Goal: Transaction & Acquisition: Purchase product/service

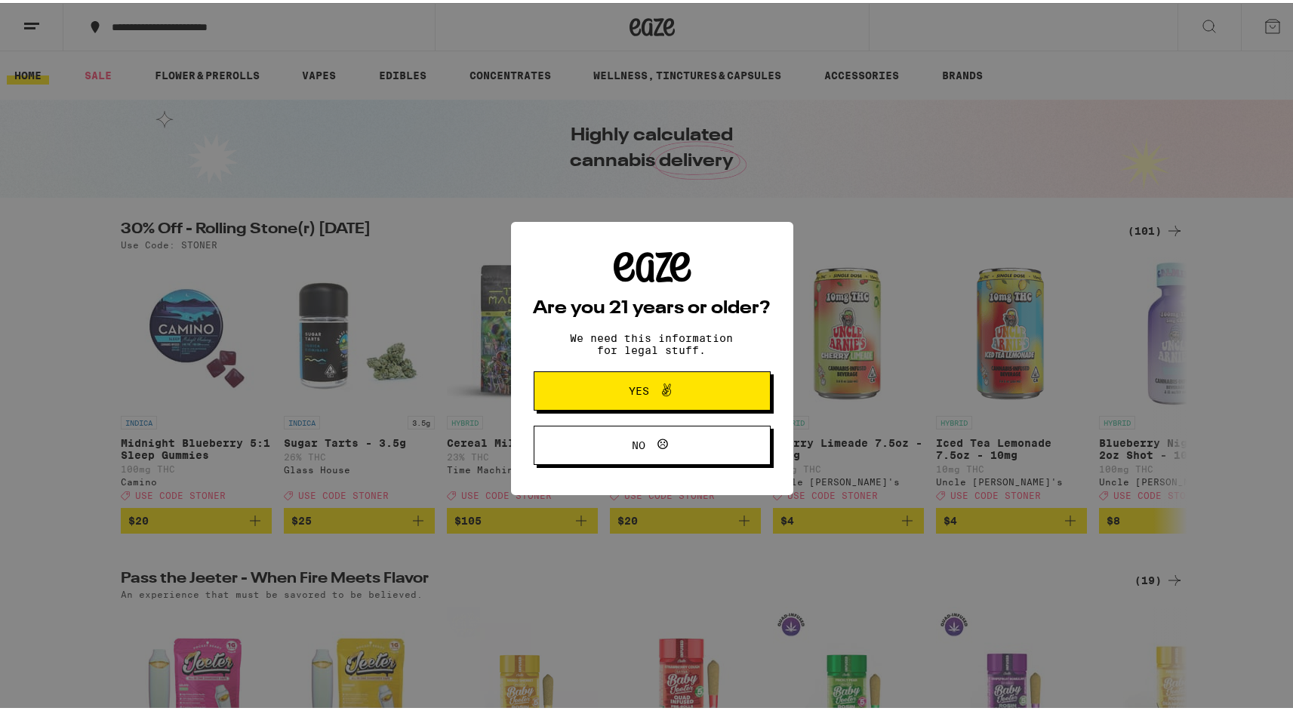
click at [629, 385] on span "Yes" at bounding box center [639, 388] width 20 height 11
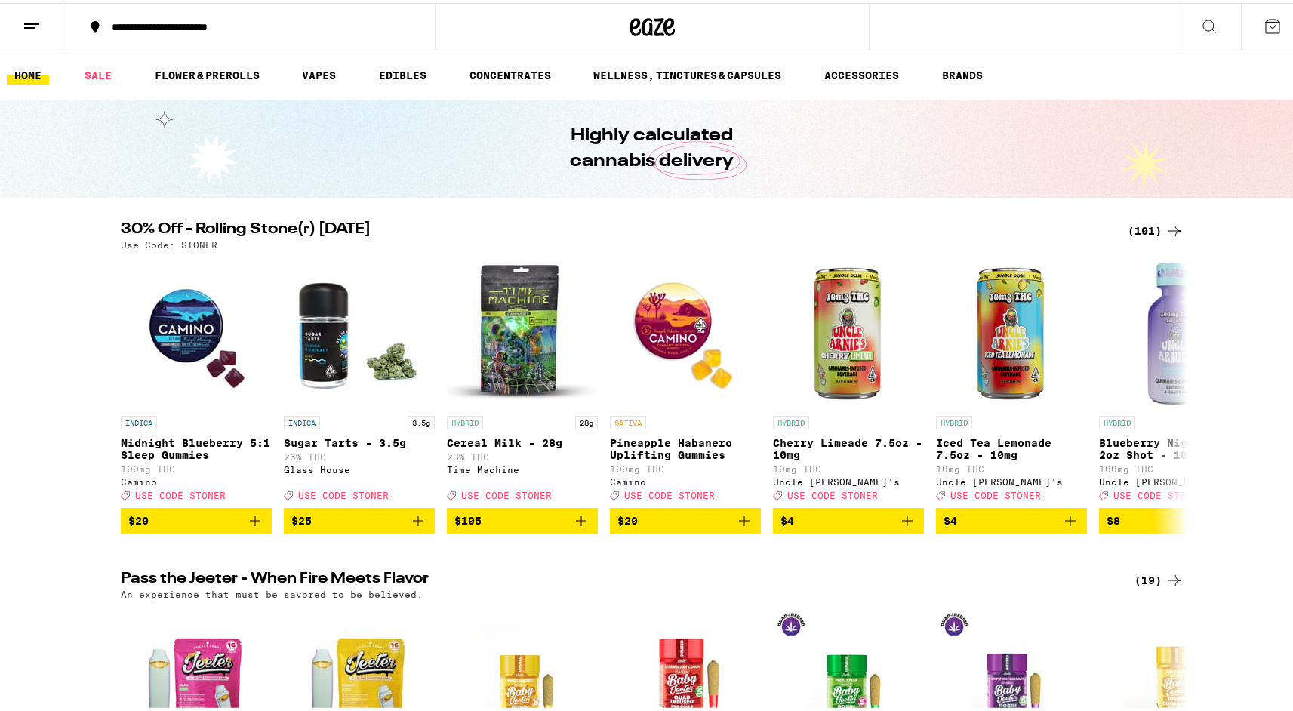
click at [227, 19] on div "**********" at bounding box center [256, 24] width 305 height 11
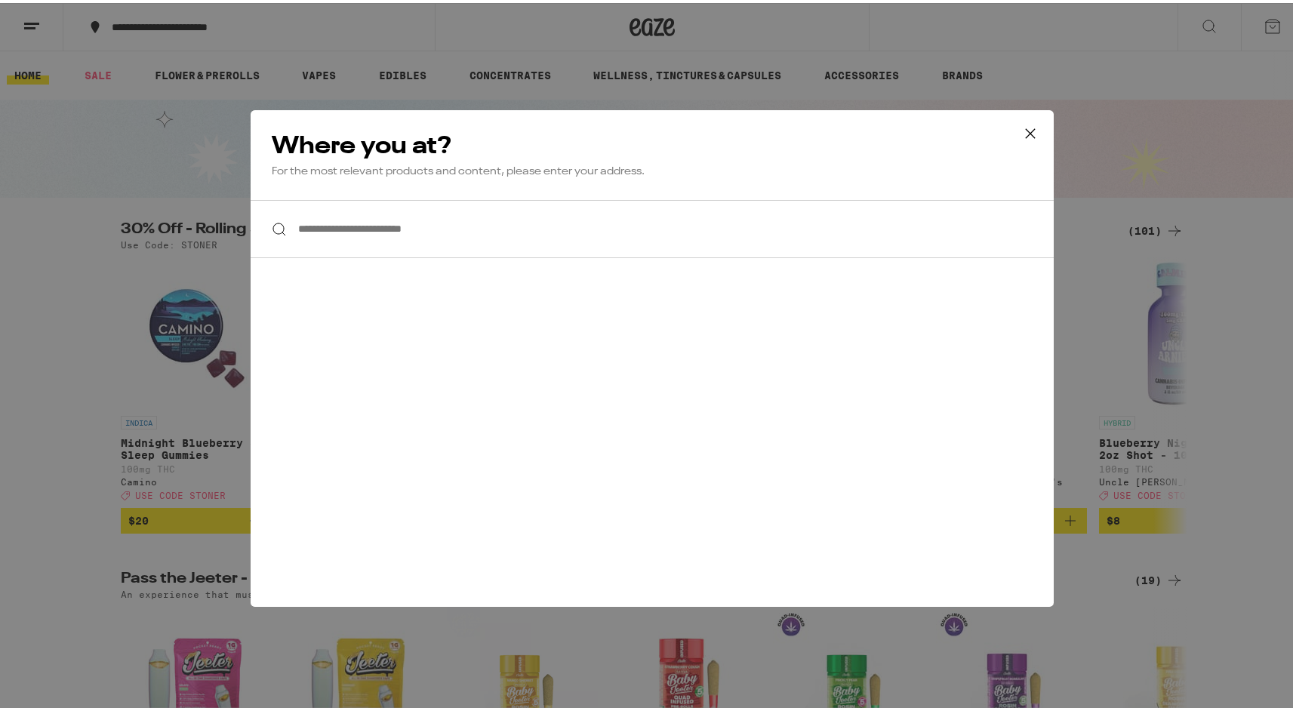
click at [292, 226] on input "**********" at bounding box center [652, 226] width 803 height 58
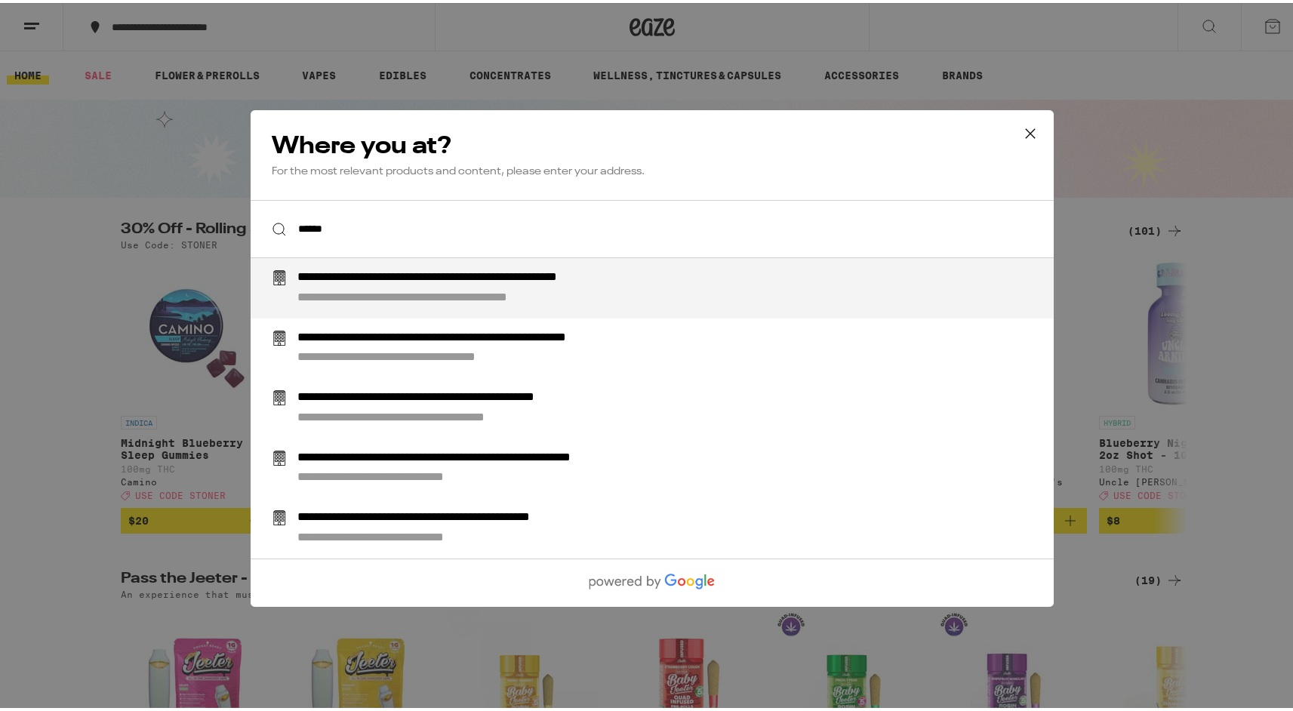
click at [340, 294] on div "**********" at bounding box center [476, 296] width 358 height 16
type input "**********"
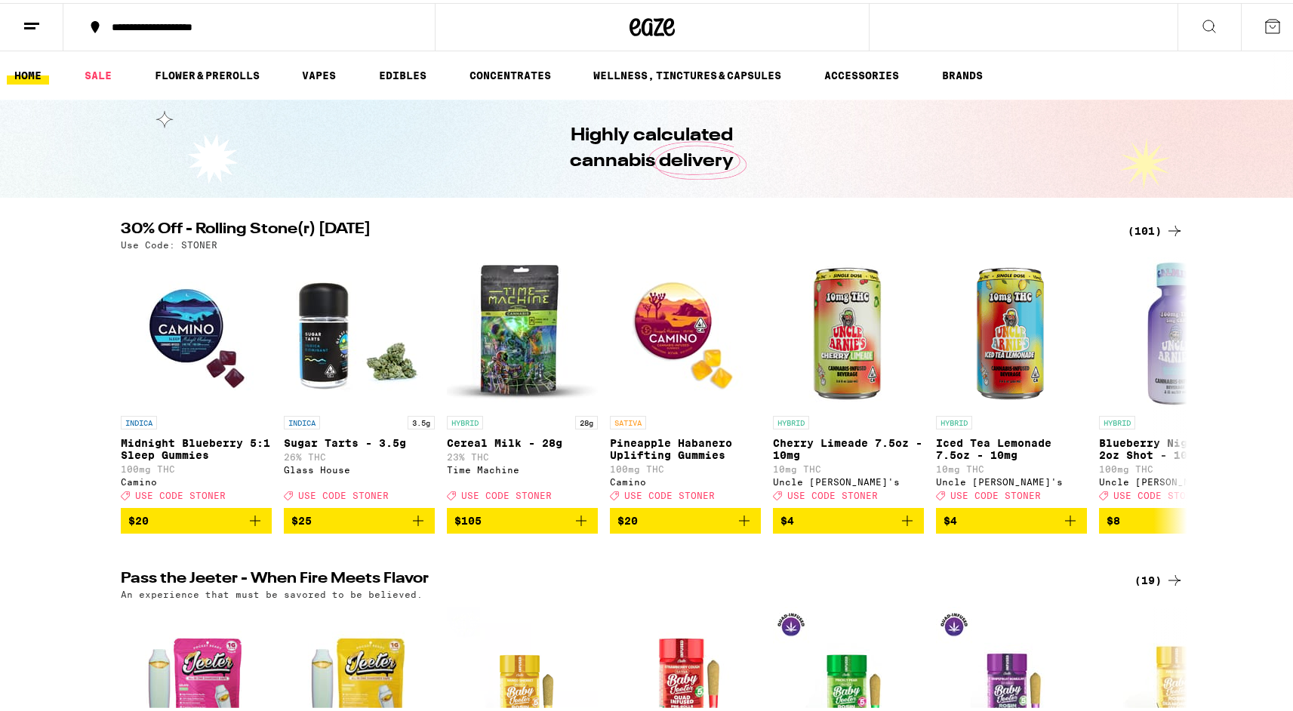
click at [28, 17] on icon at bounding box center [32, 23] width 18 height 18
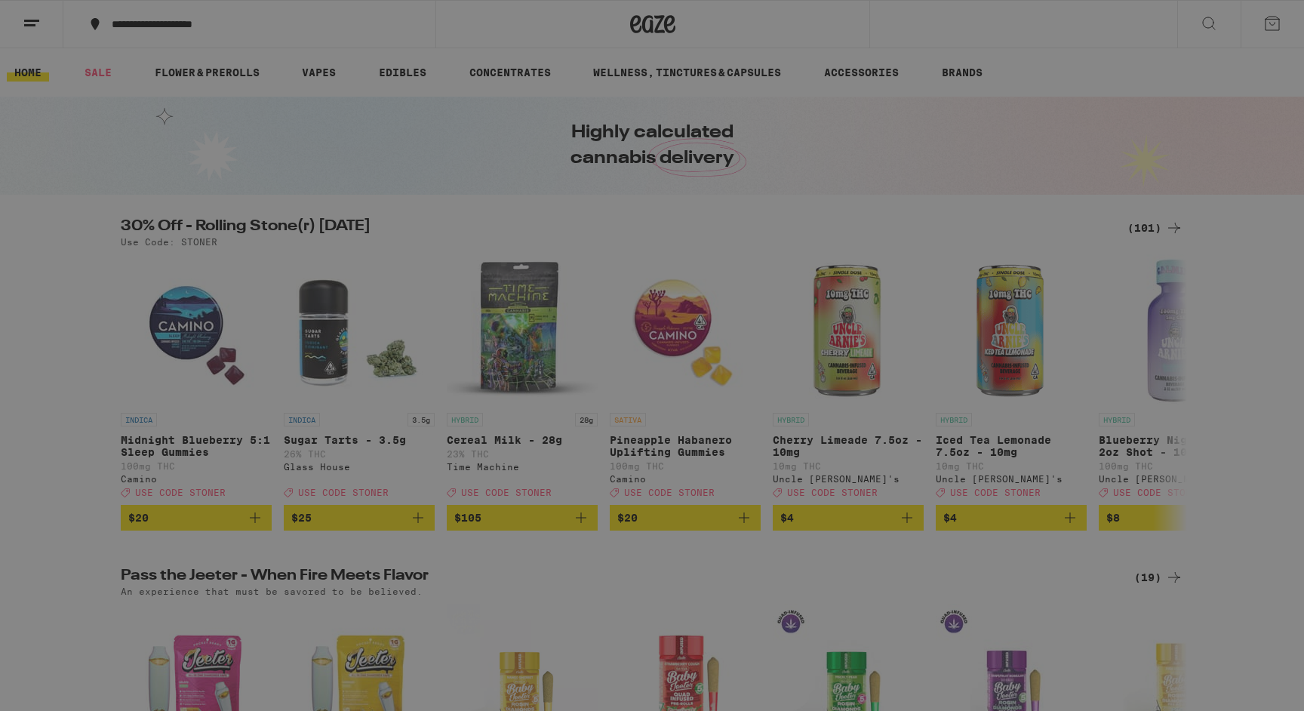
click at [202, 75] on span "Log In" at bounding box center [209, 80] width 41 height 11
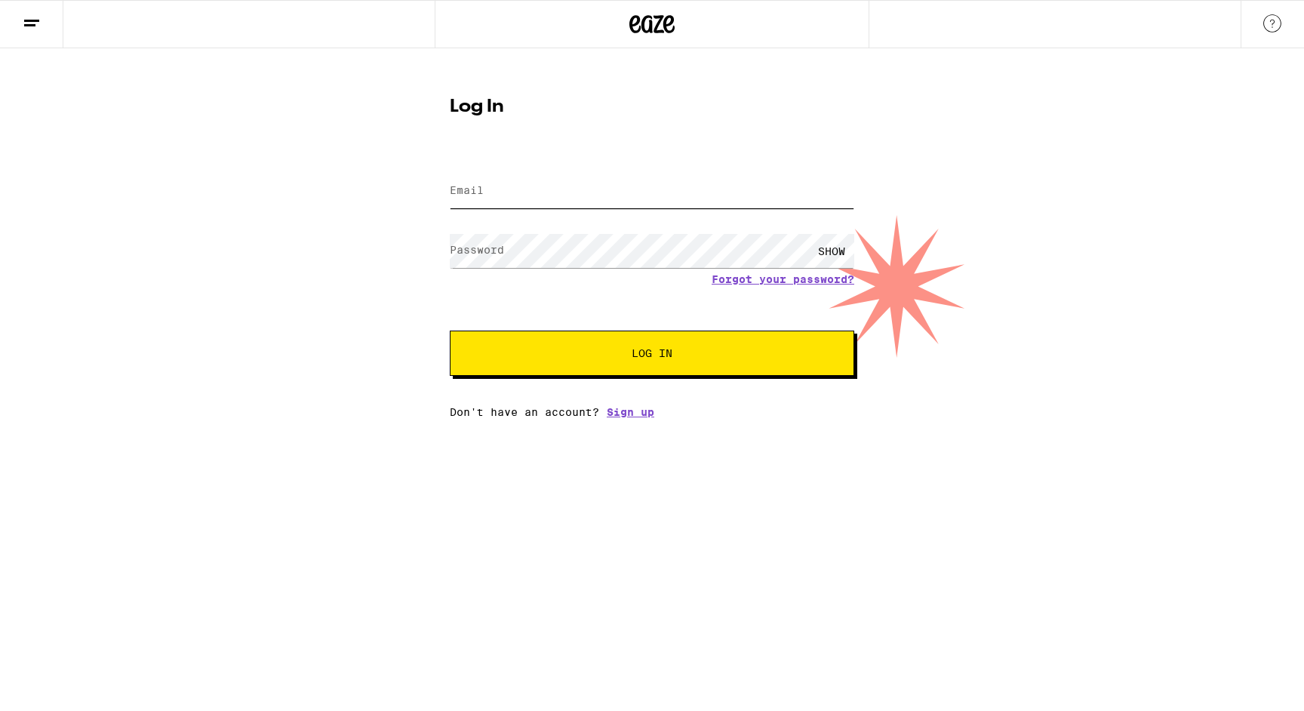
type input "[EMAIL_ADDRESS][DOMAIN_NAME]"
click at [607, 352] on span "Log In" at bounding box center [652, 353] width 282 height 11
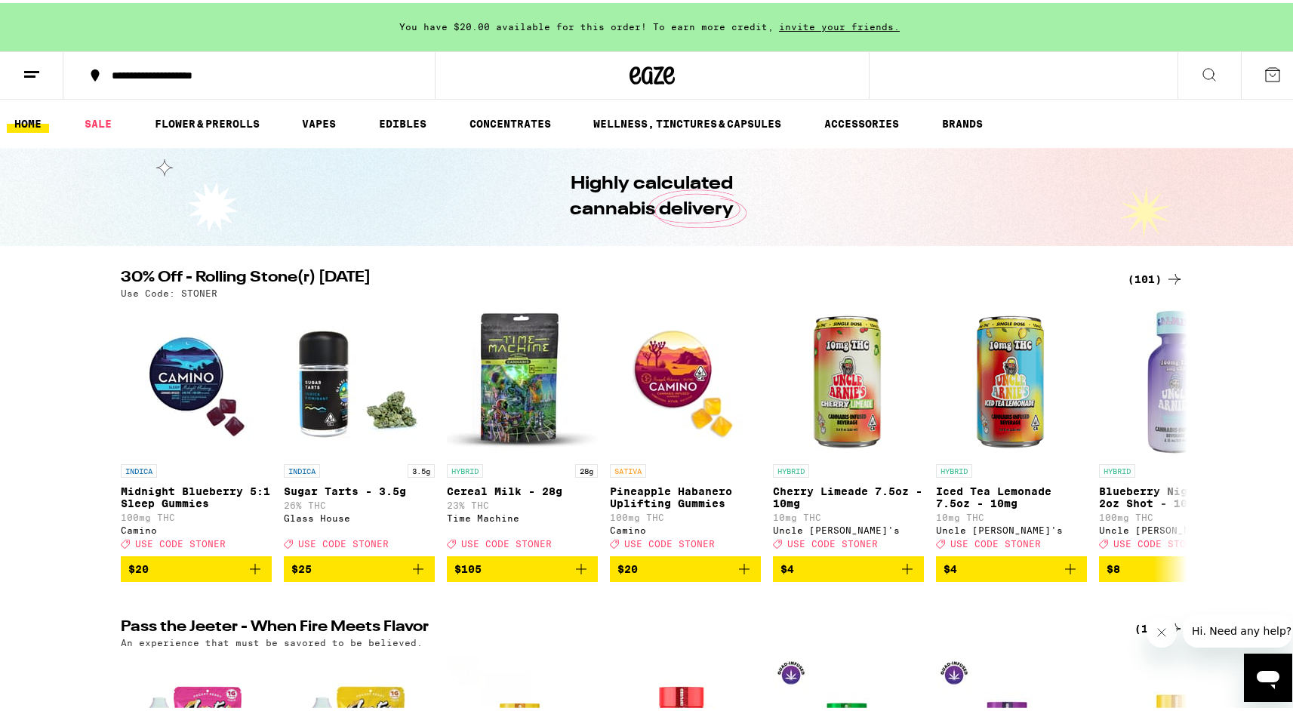
click at [1263, 71] on icon at bounding box center [1272, 72] width 18 height 18
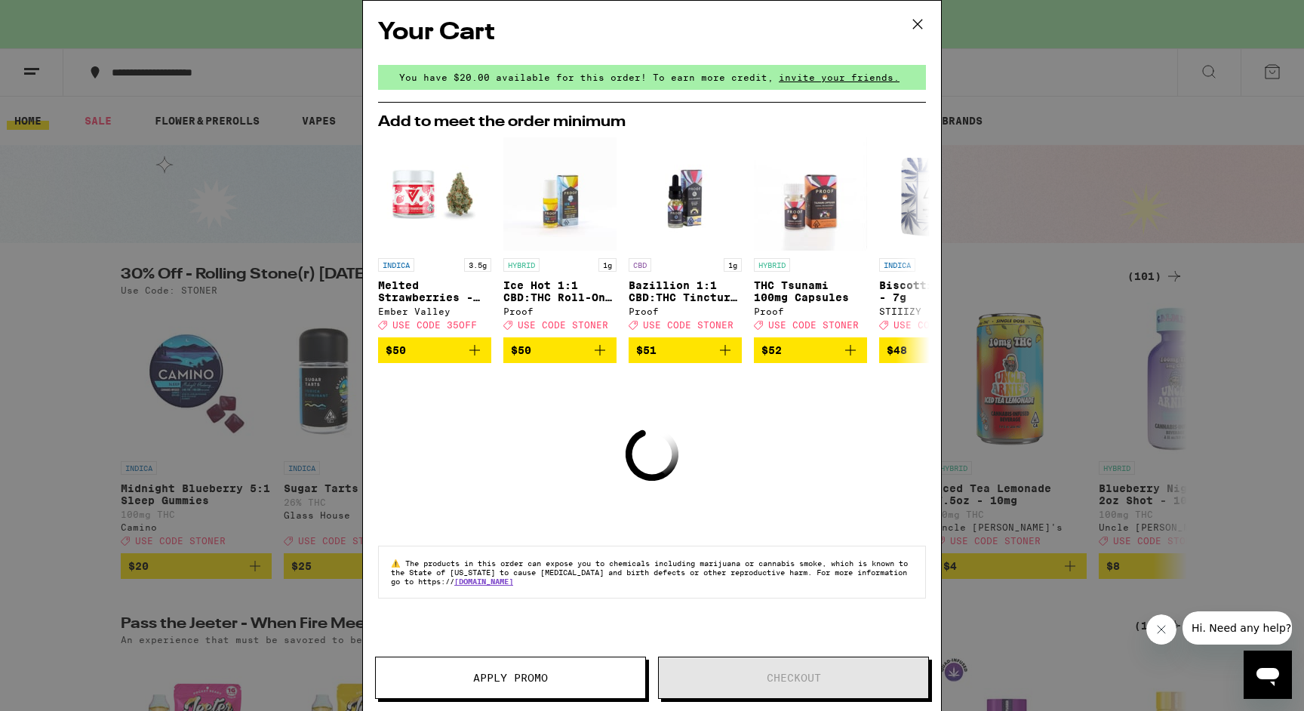
click at [913, 23] on icon at bounding box center [917, 24] width 9 height 9
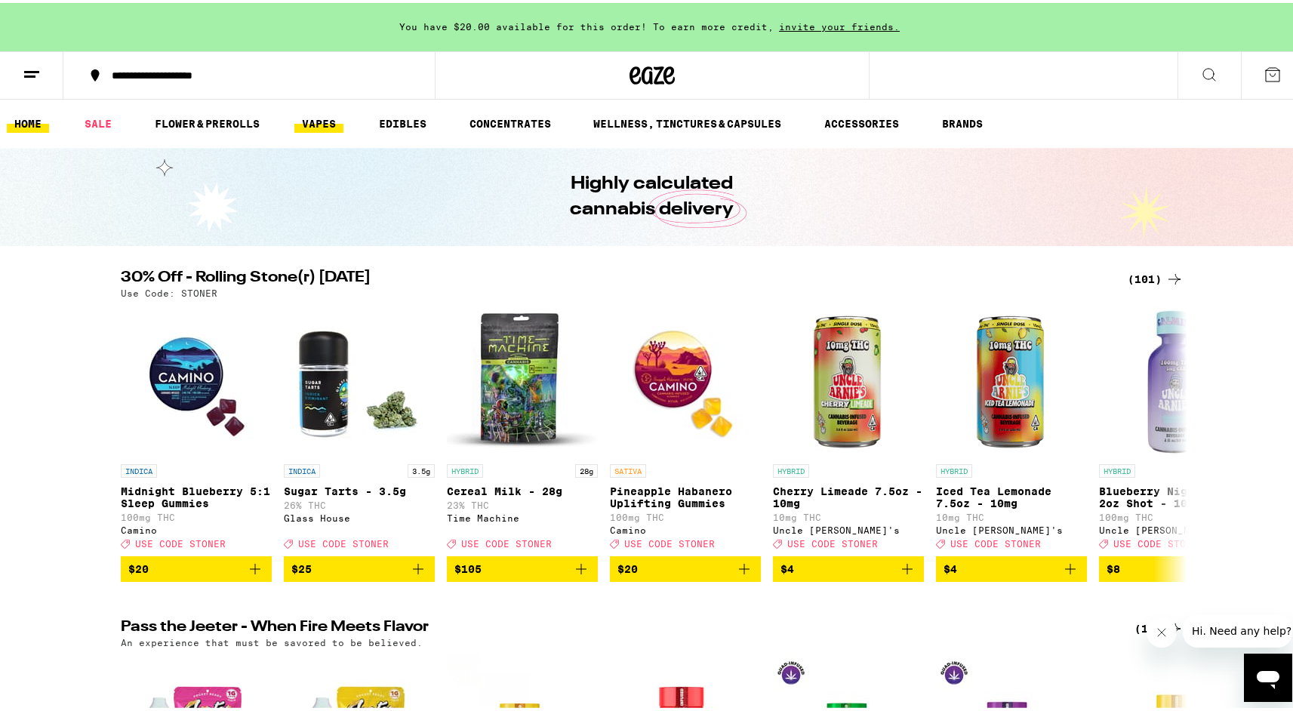
click at [322, 118] on link "VAPES" at bounding box center [318, 121] width 49 height 18
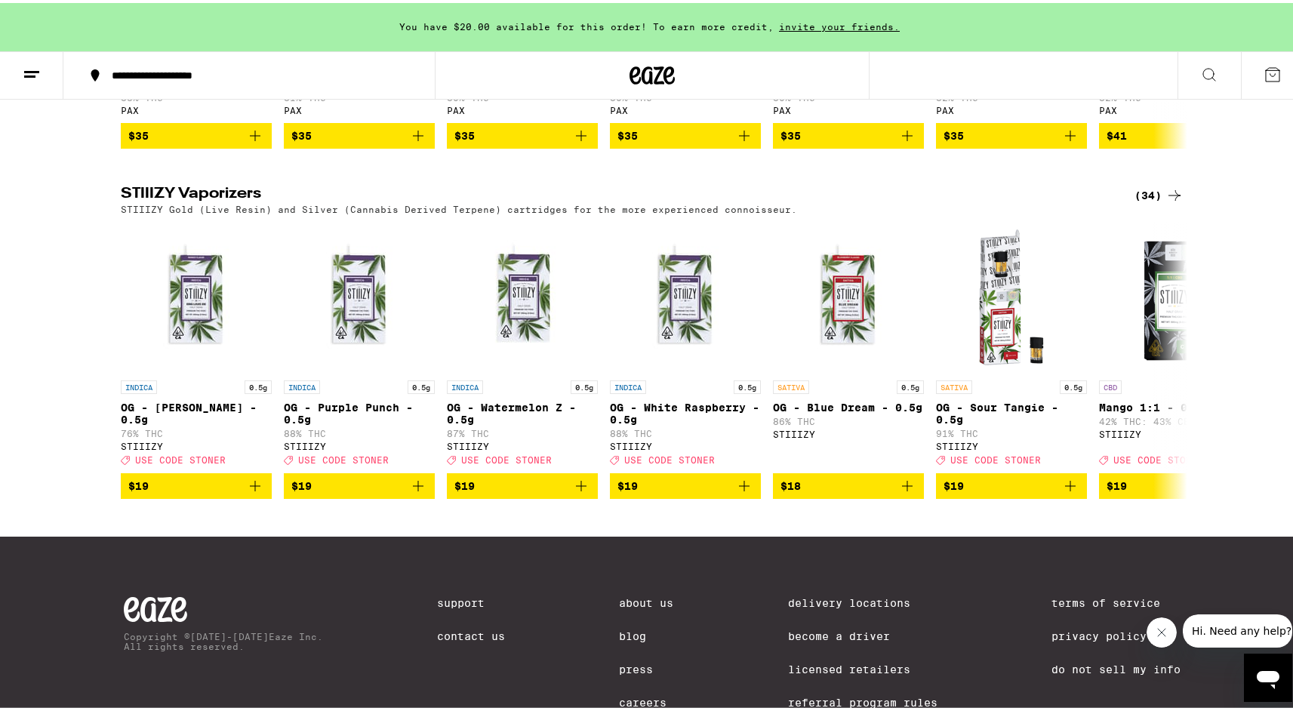
scroll to position [1521, 0]
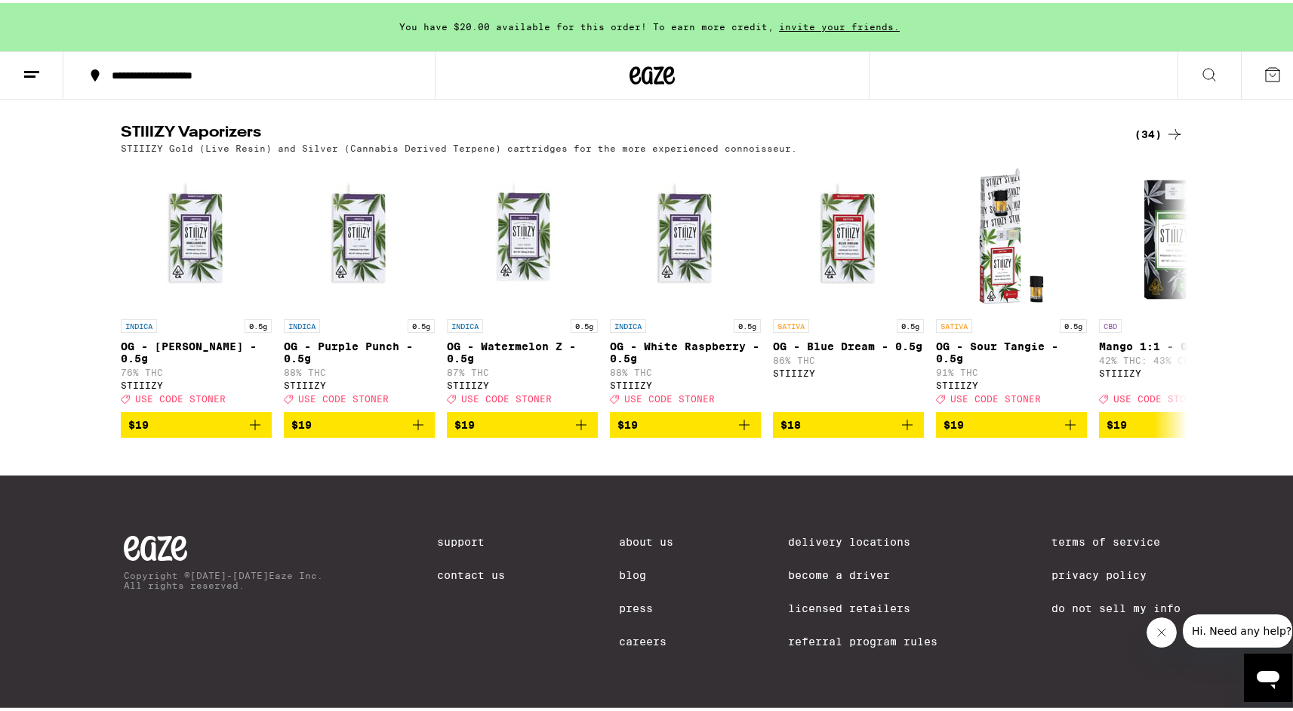
click at [1166, 136] on icon at bounding box center [1174, 131] width 18 height 18
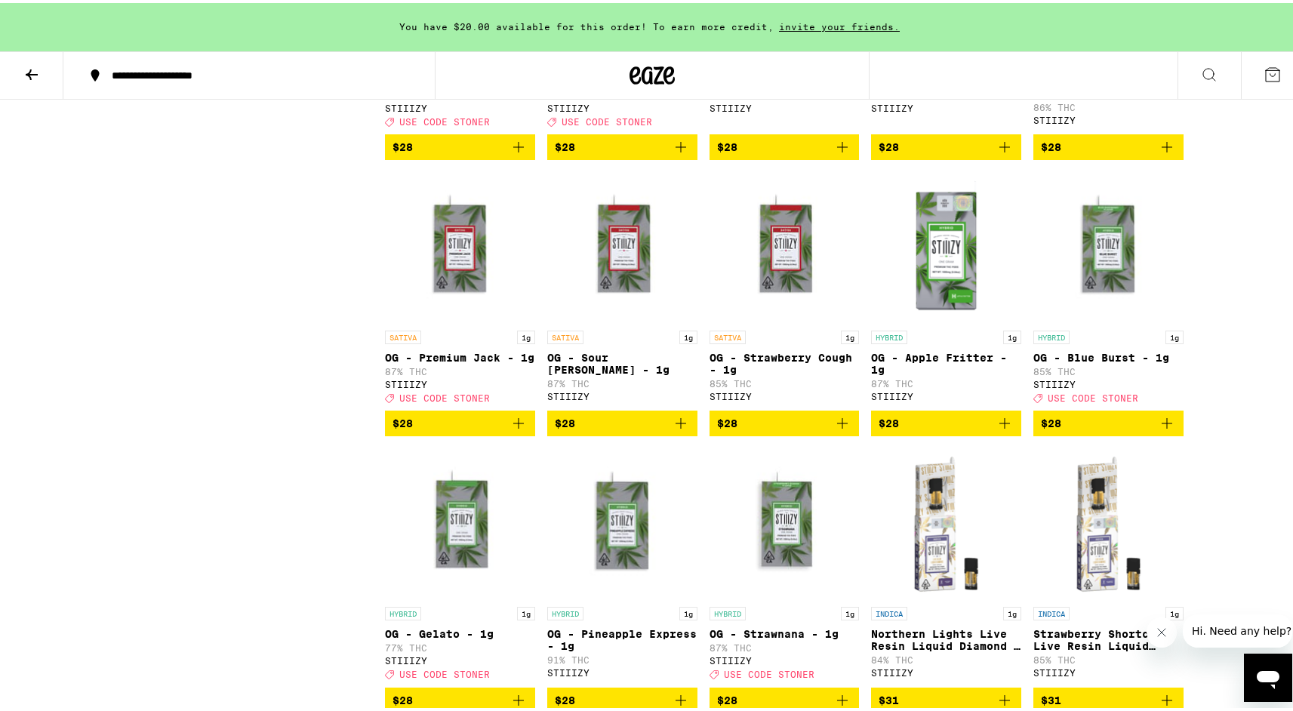
scroll to position [1242, 0]
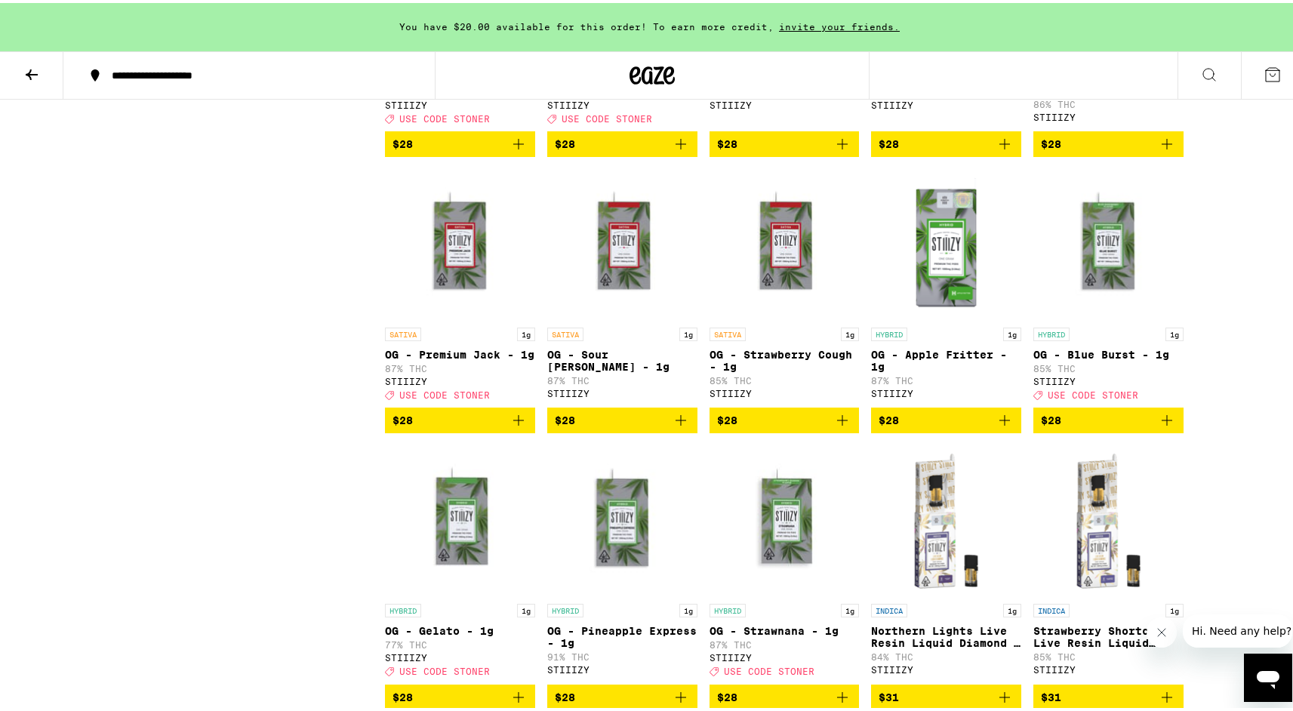
click at [477, 314] on img "Open page for OG - Premium Jack - 1g from STIIIZY" at bounding box center [460, 241] width 150 height 151
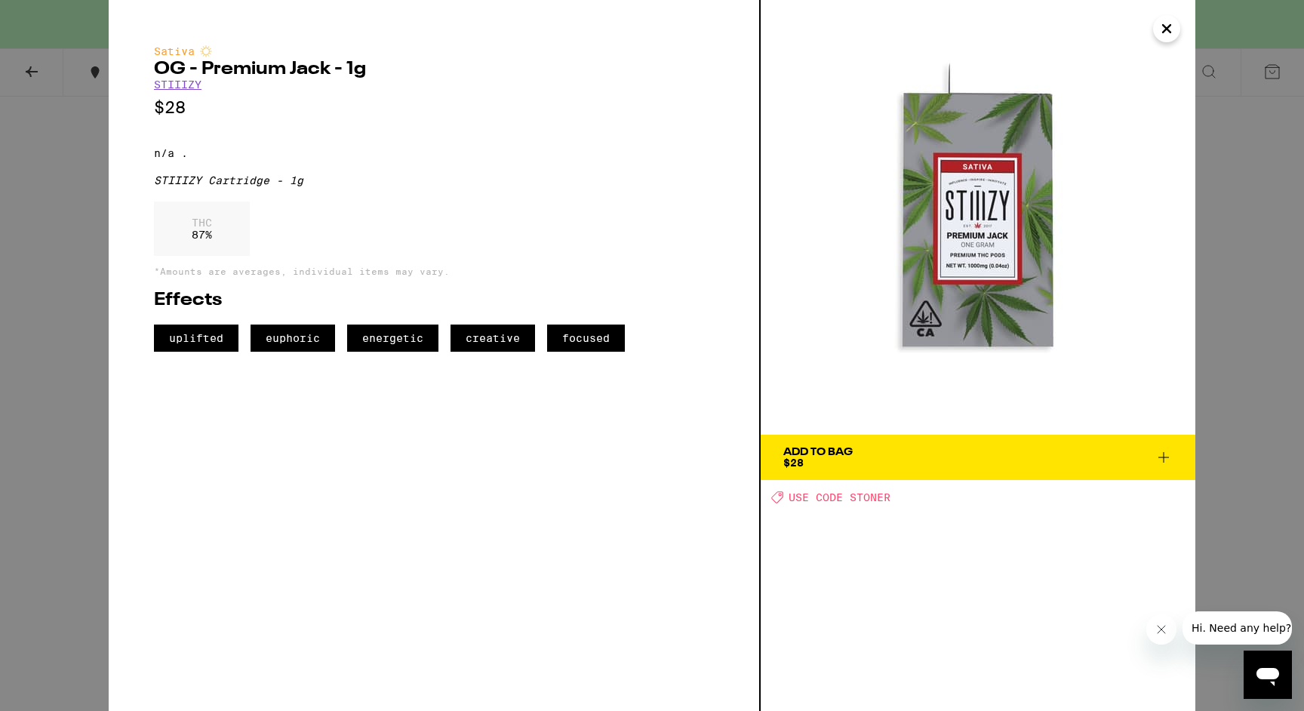
click at [816, 460] on div "Add To Bag $28" at bounding box center [817, 457] width 69 height 21
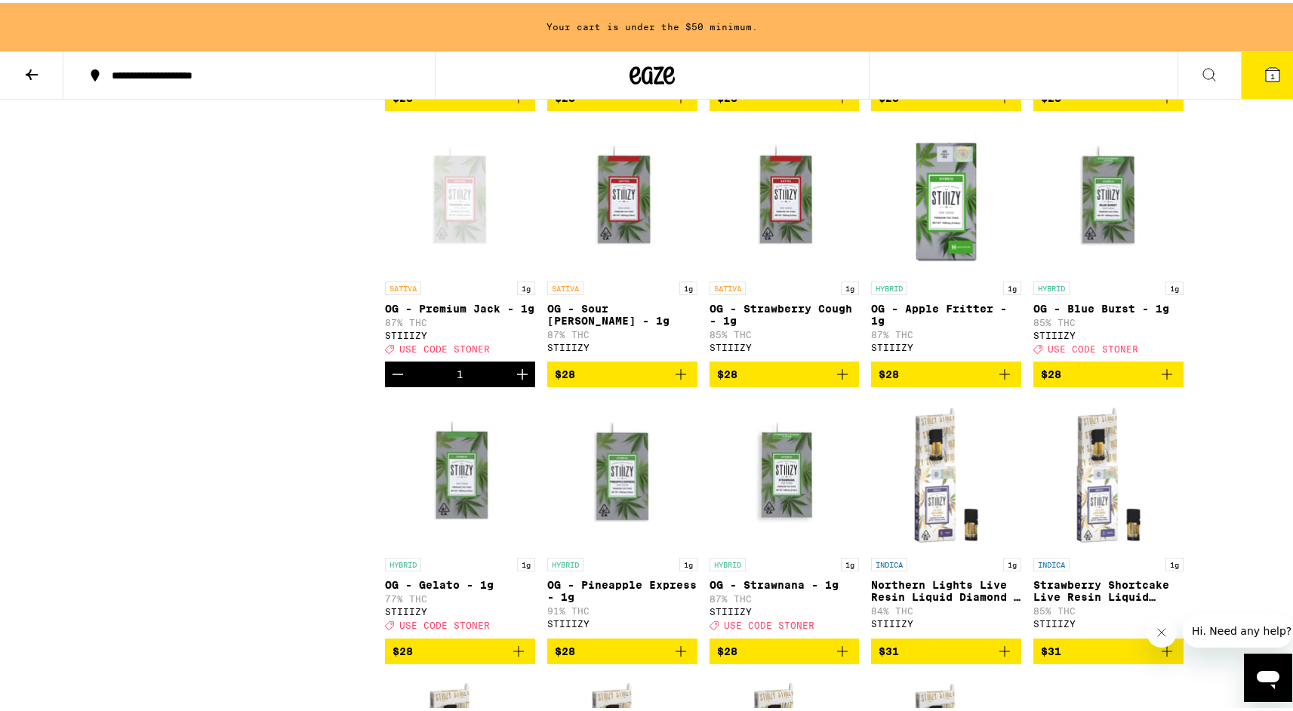
scroll to position [1285, 0]
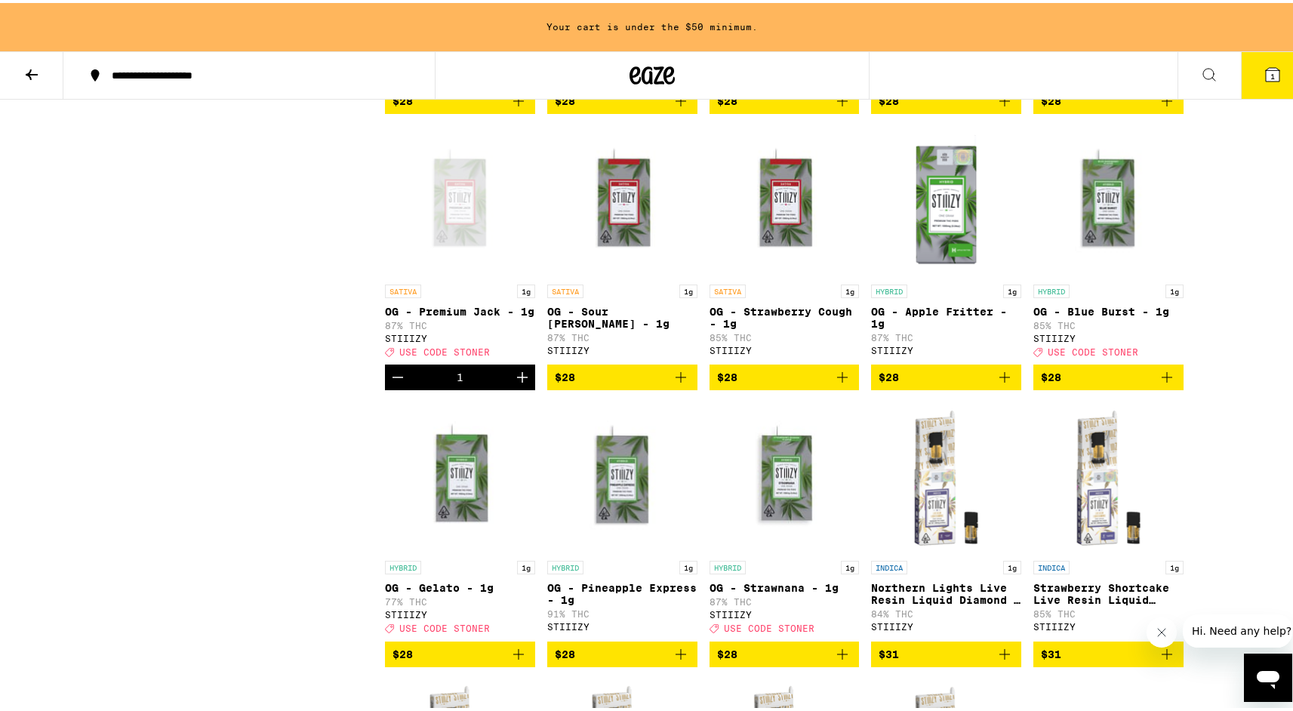
click at [786, 265] on img "Open page for OG - Strawberry Cough - 1g from STIIIZY" at bounding box center [784, 198] width 150 height 151
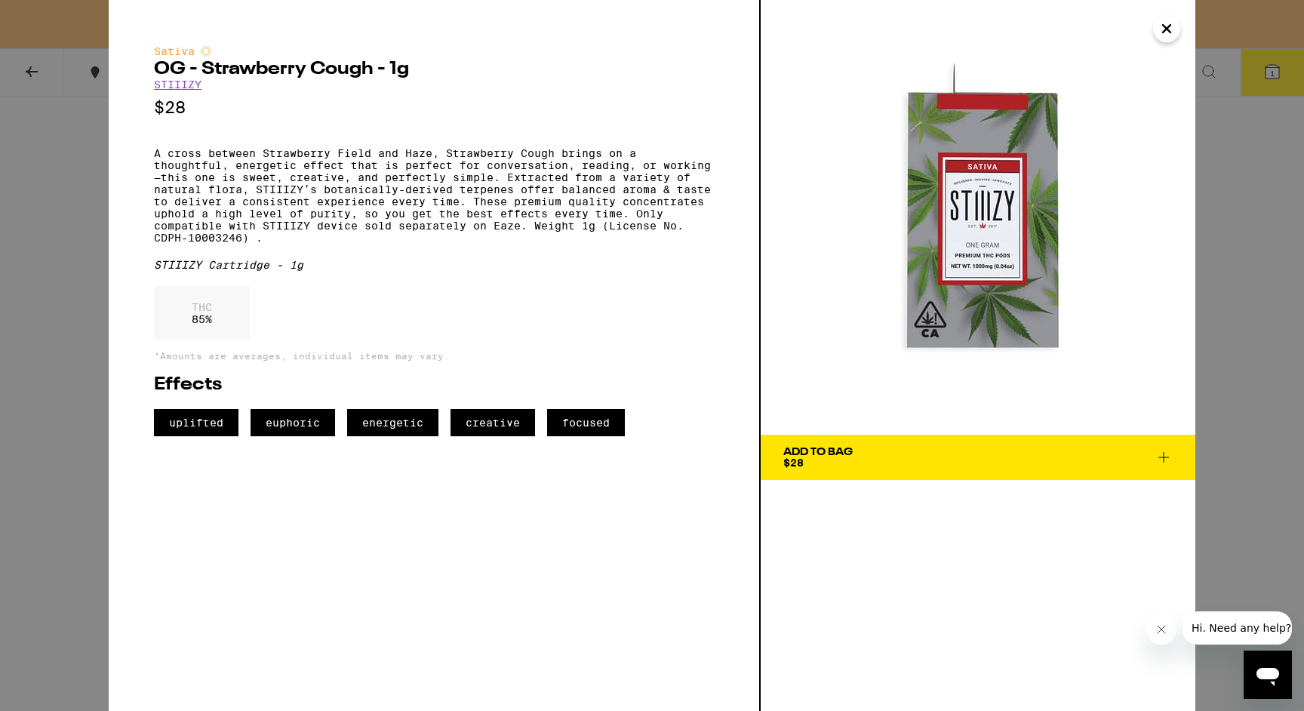
click at [970, 445] on button "Add To Bag $28" at bounding box center [978, 457] width 435 height 45
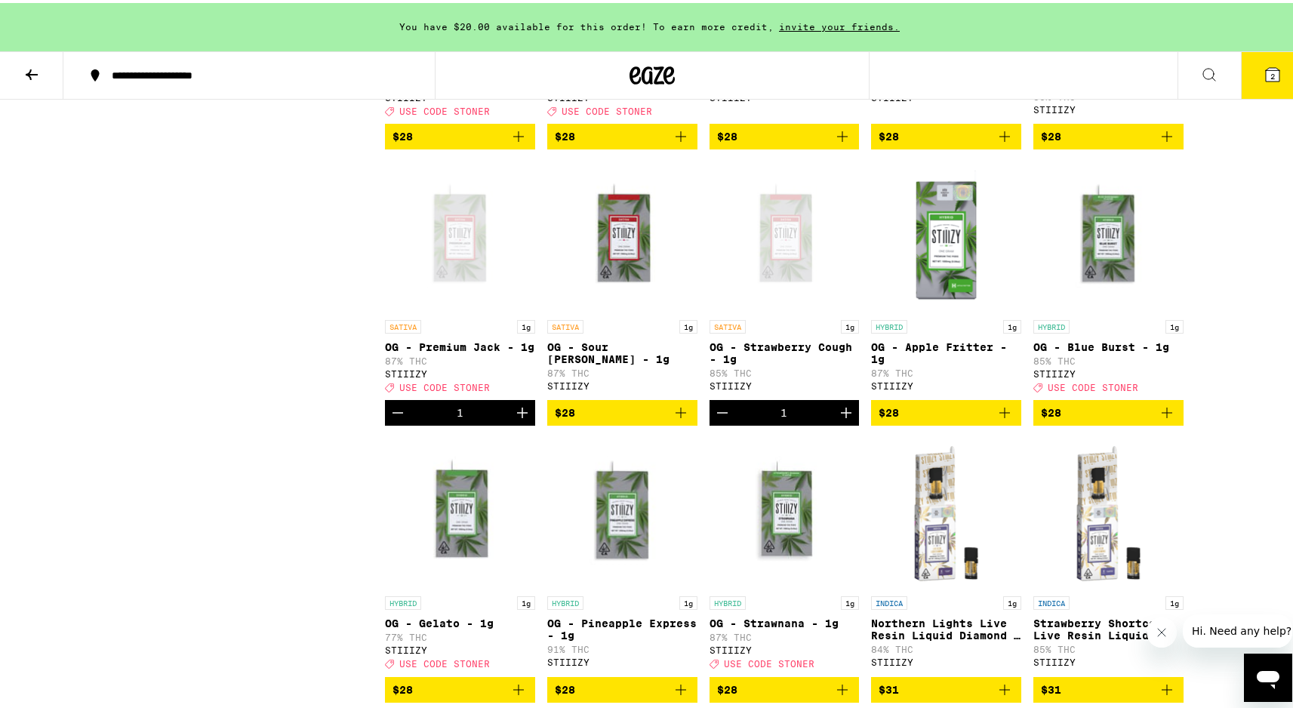
scroll to position [1244, 0]
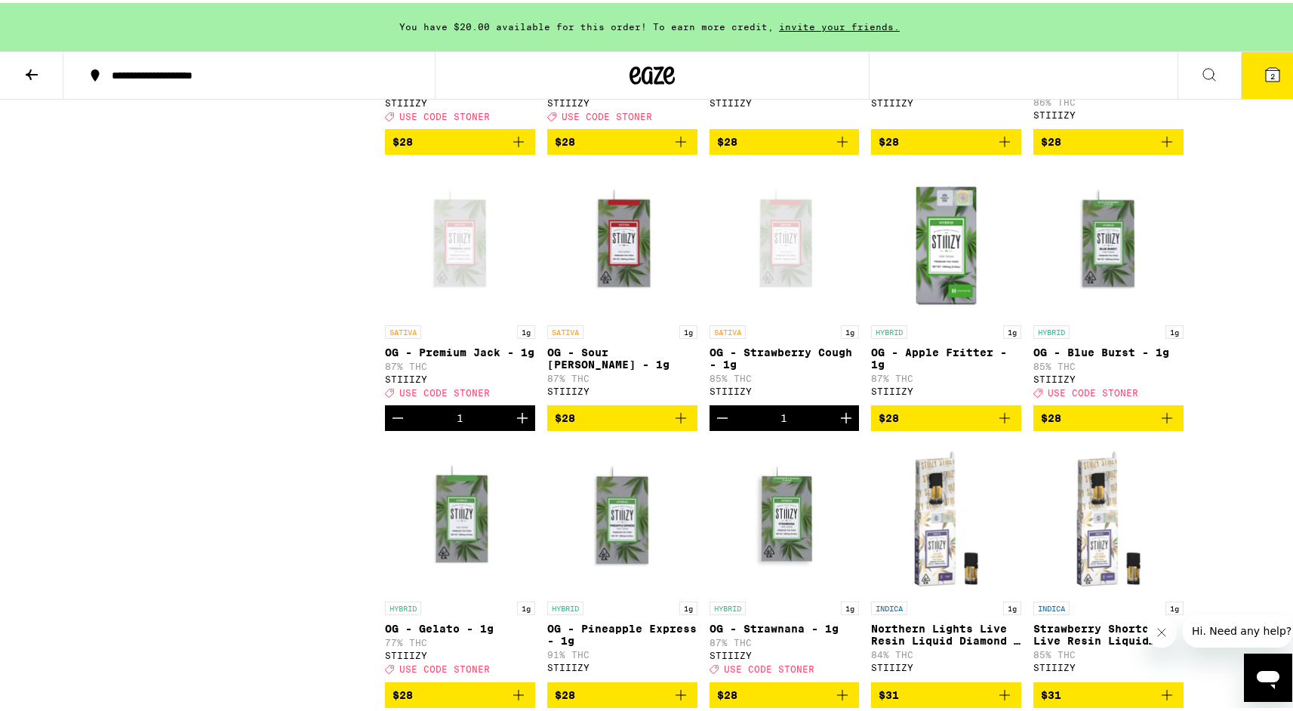
click at [614, 305] on img "Open page for OG - Sour Tangie - 1g from STIIIZY" at bounding box center [622, 239] width 150 height 151
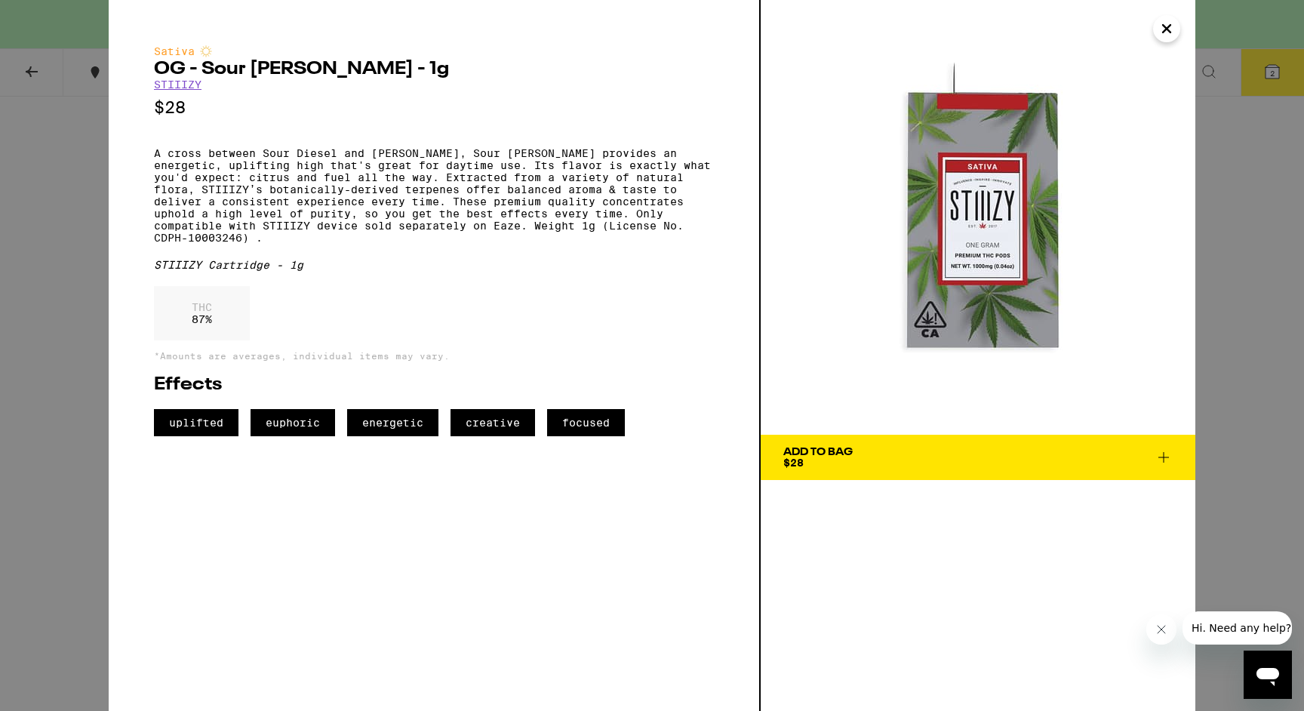
click at [855, 451] on span "Add To Bag $28" at bounding box center [977, 457] width 389 height 21
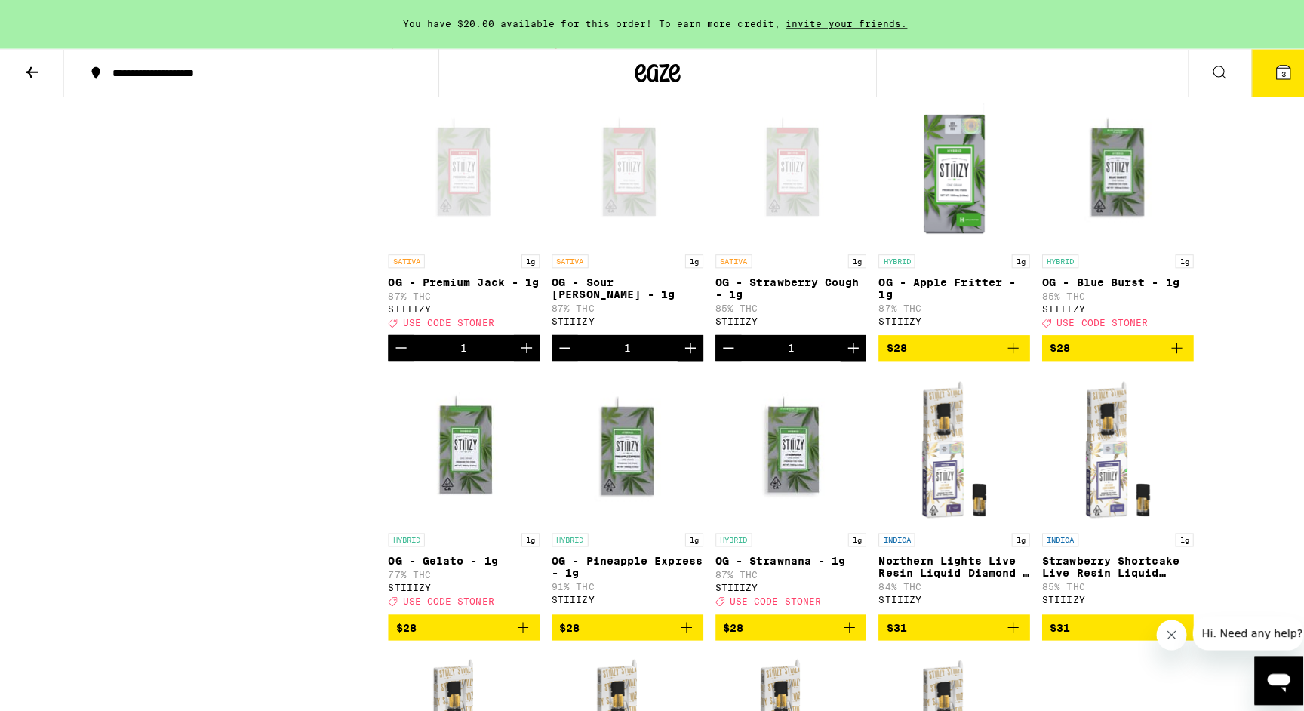
scroll to position [1318, 0]
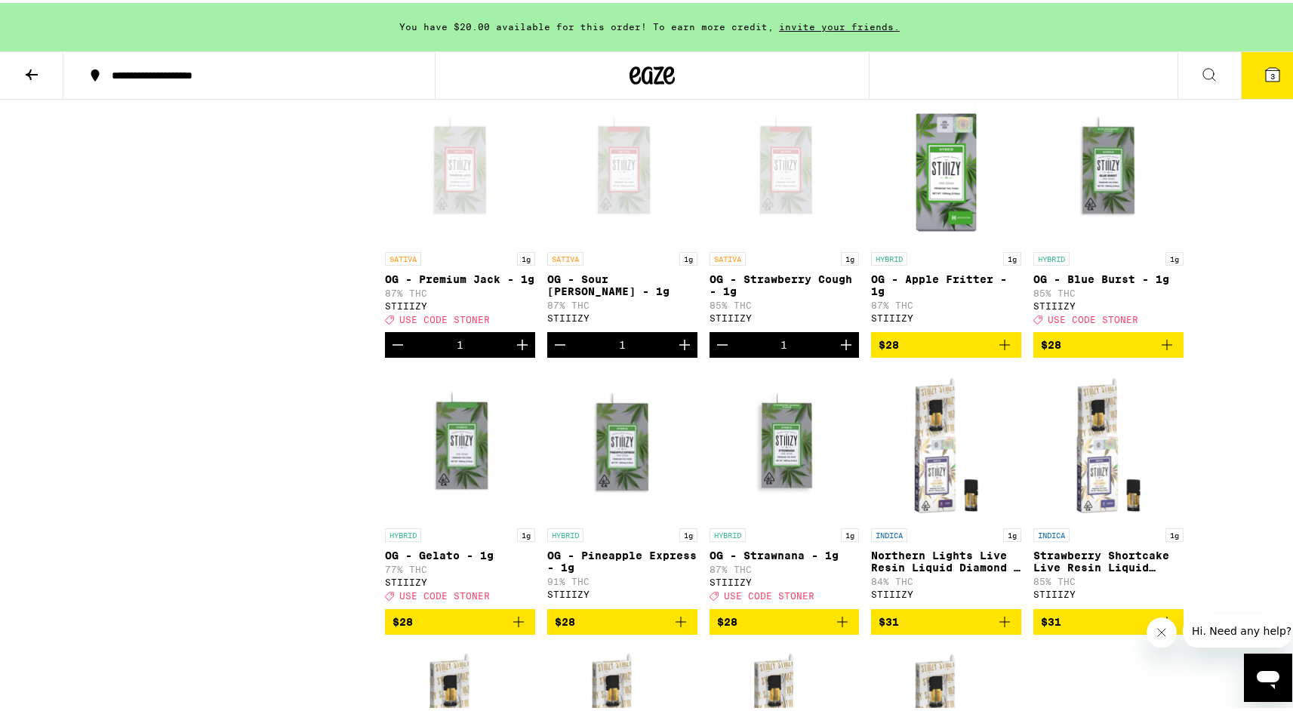
click at [770, 242] on div "Open page for OG - Strawberry Cough - 1g from STIIIZY" at bounding box center [784, 166] width 150 height 151
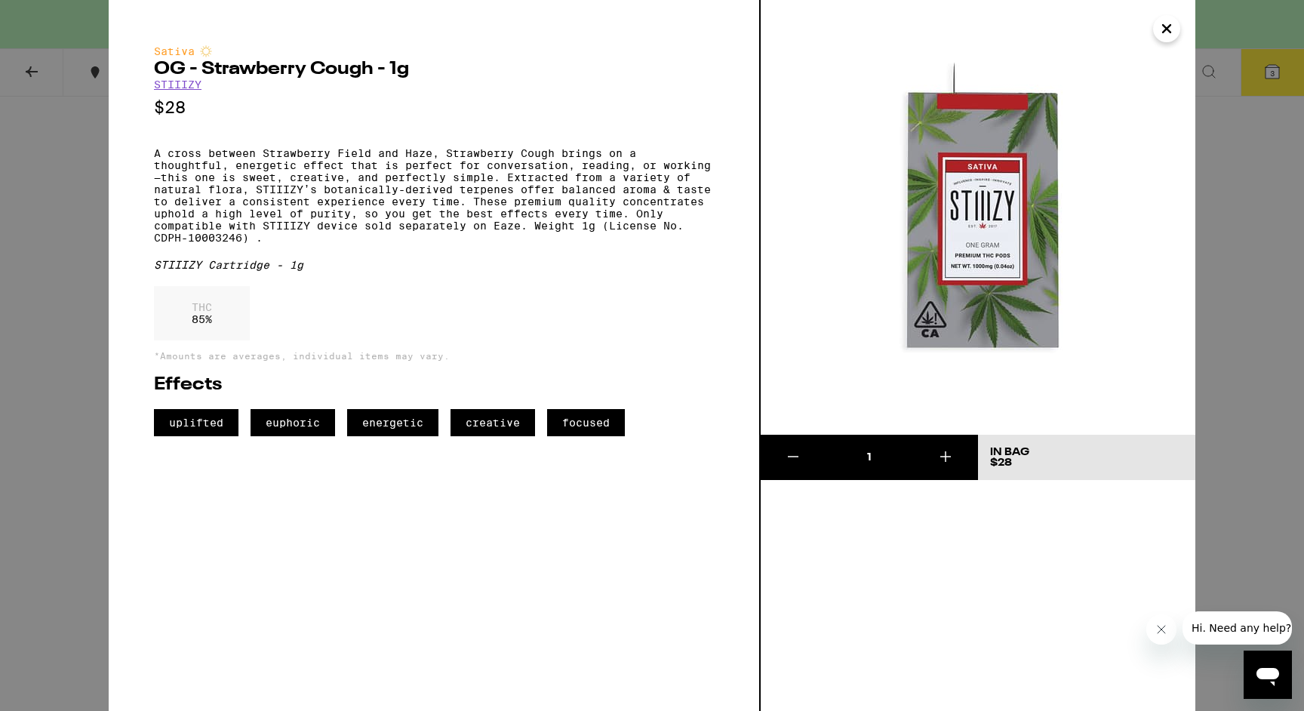
click at [1169, 30] on icon "Close" at bounding box center [1167, 29] width 8 height 8
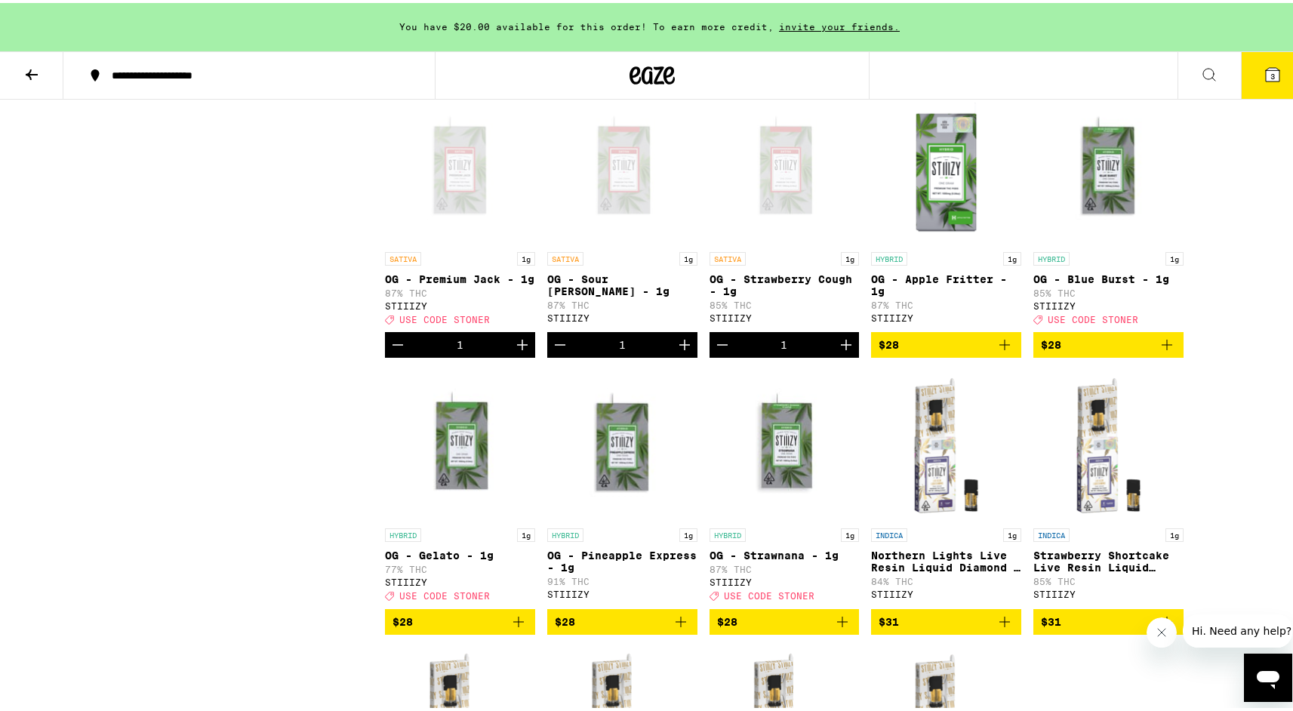
click at [472, 242] on div "Open page for OG - Premium Jack - 1g from STIIIZY" at bounding box center [460, 166] width 150 height 151
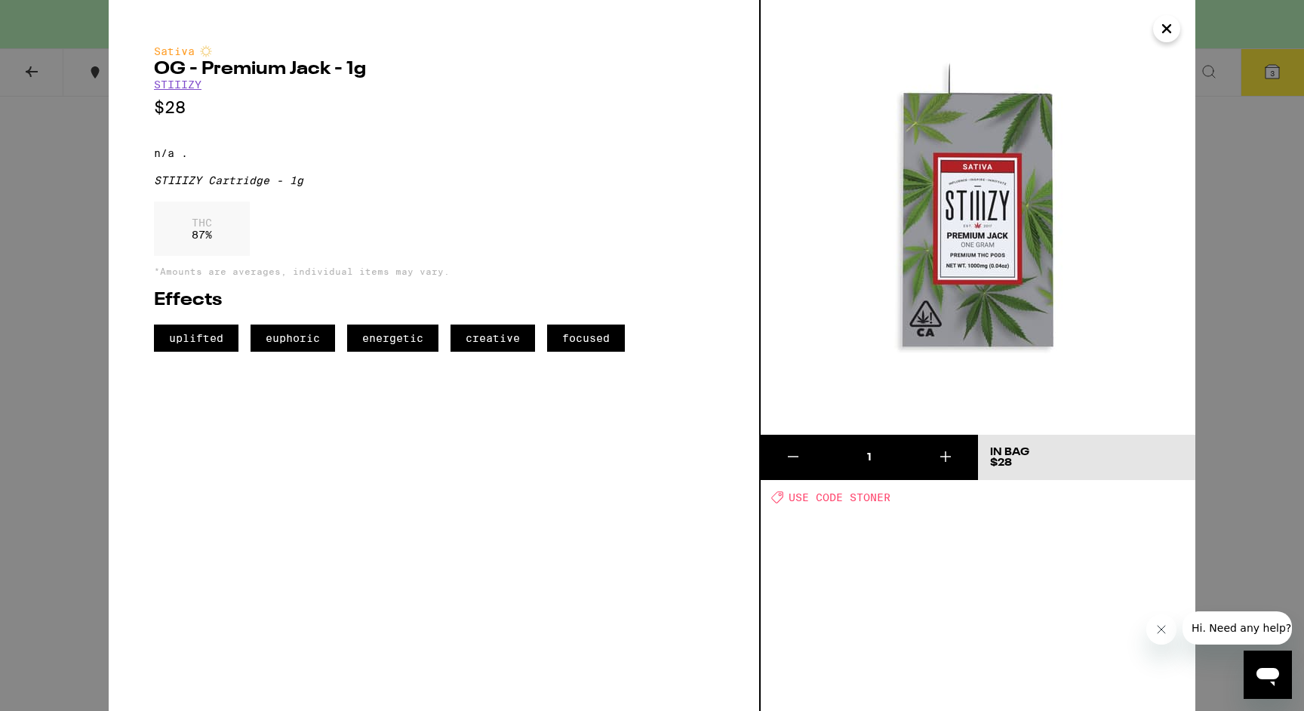
click at [1164, 26] on icon "Close" at bounding box center [1167, 29] width 8 height 8
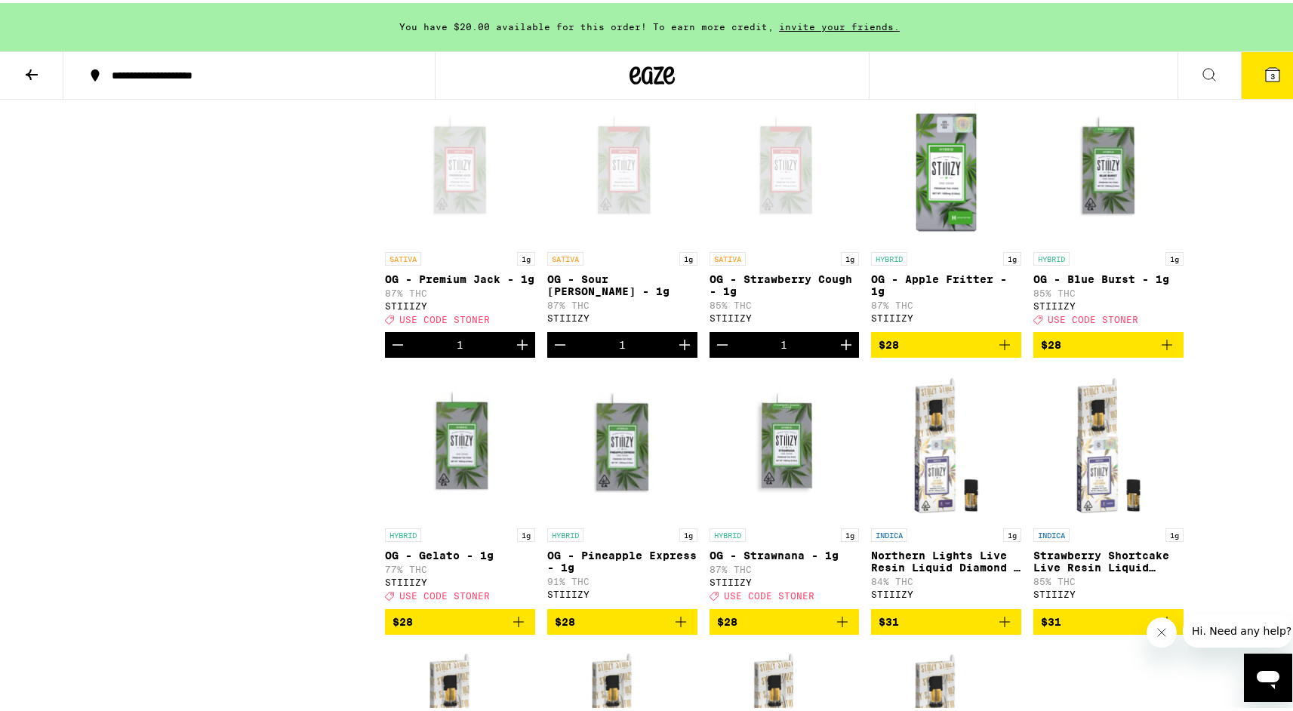
click at [845, 351] on icon "Increment" at bounding box center [846, 342] width 18 height 18
click at [686, 351] on icon "Increment" at bounding box center [684, 342] width 18 height 18
click at [1263, 65] on icon at bounding box center [1272, 72] width 18 height 18
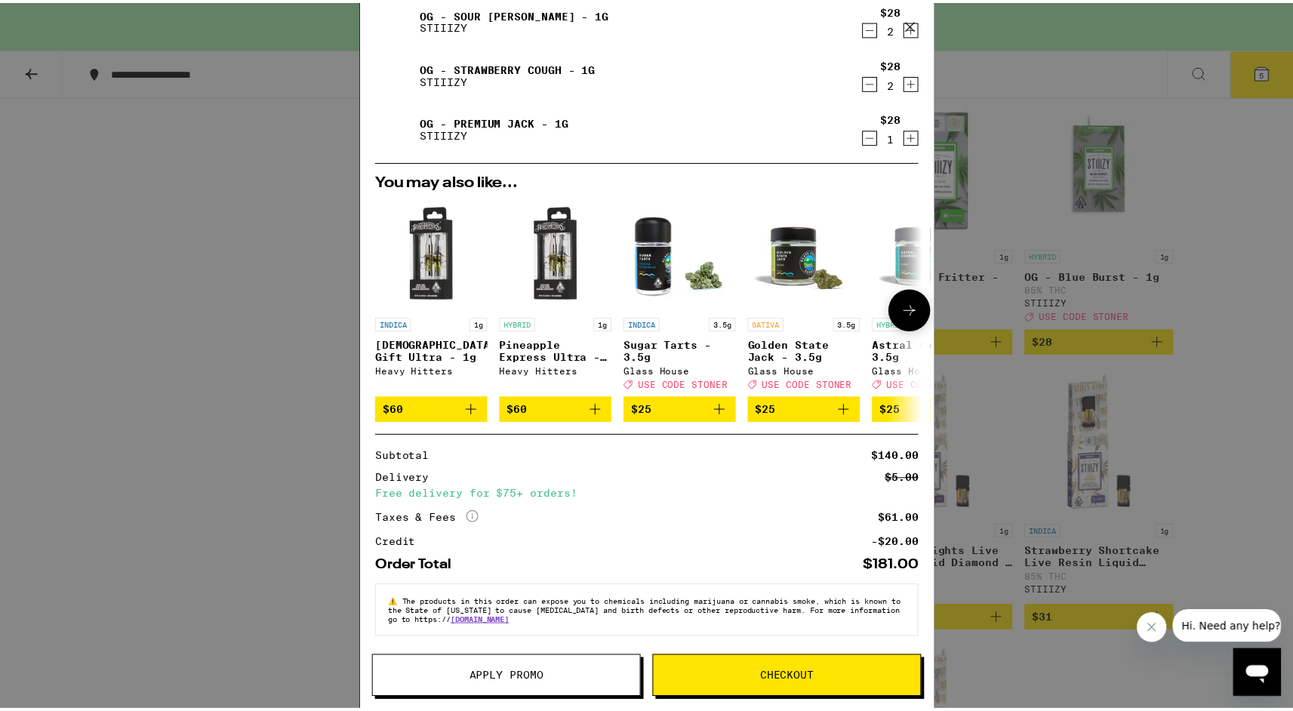
scroll to position [115, 0]
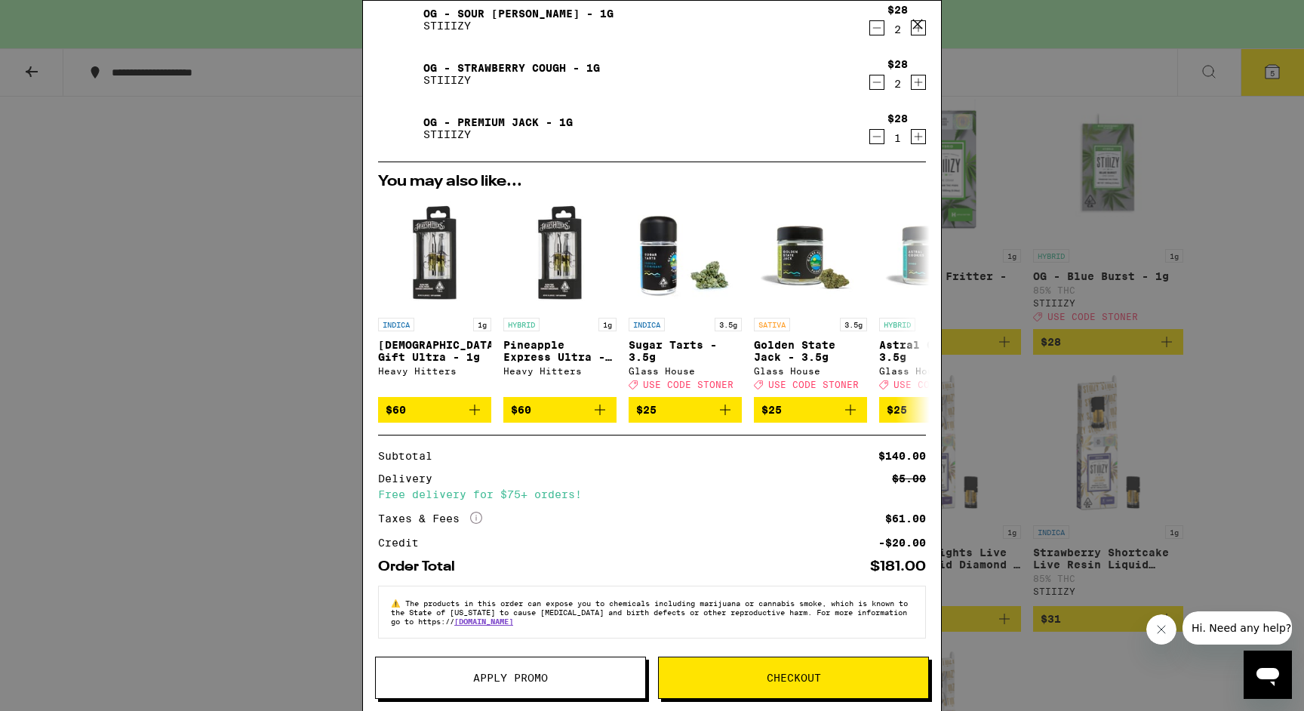
click at [494, 682] on span "Apply Promo" at bounding box center [510, 677] width 75 height 11
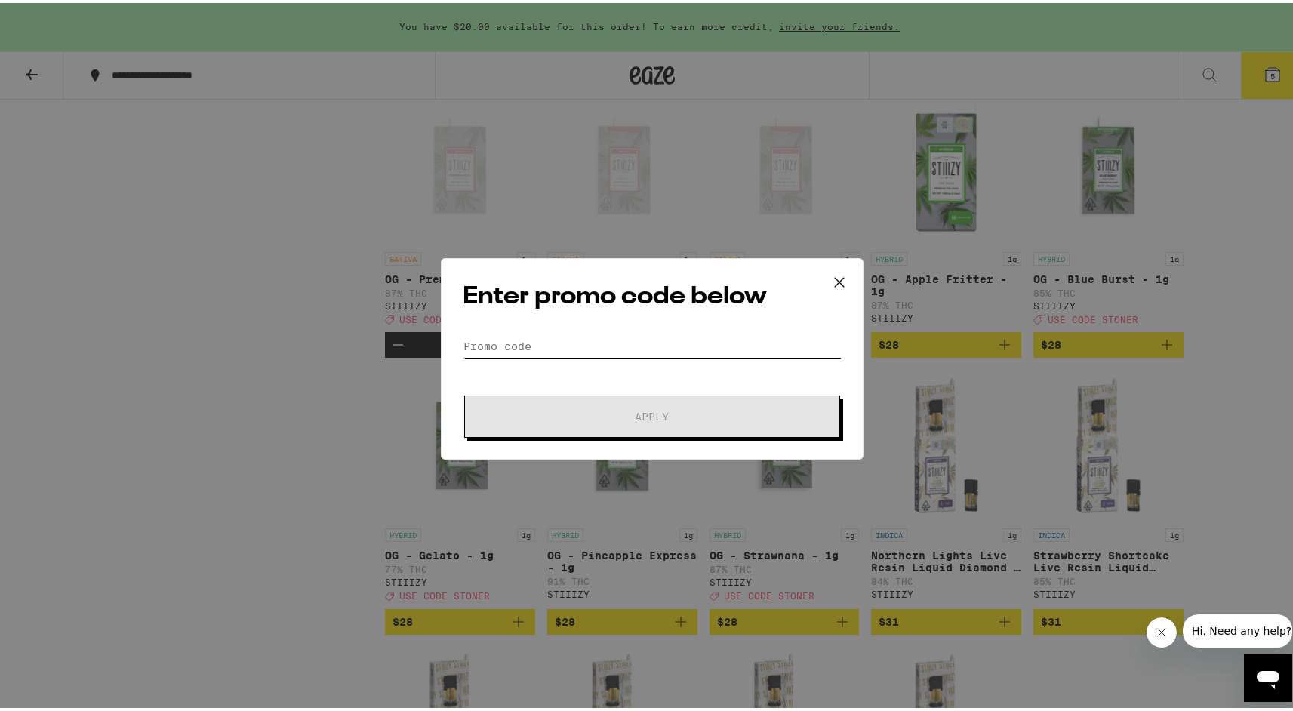
click at [518, 337] on input "Promo Code" at bounding box center [652, 343] width 379 height 23
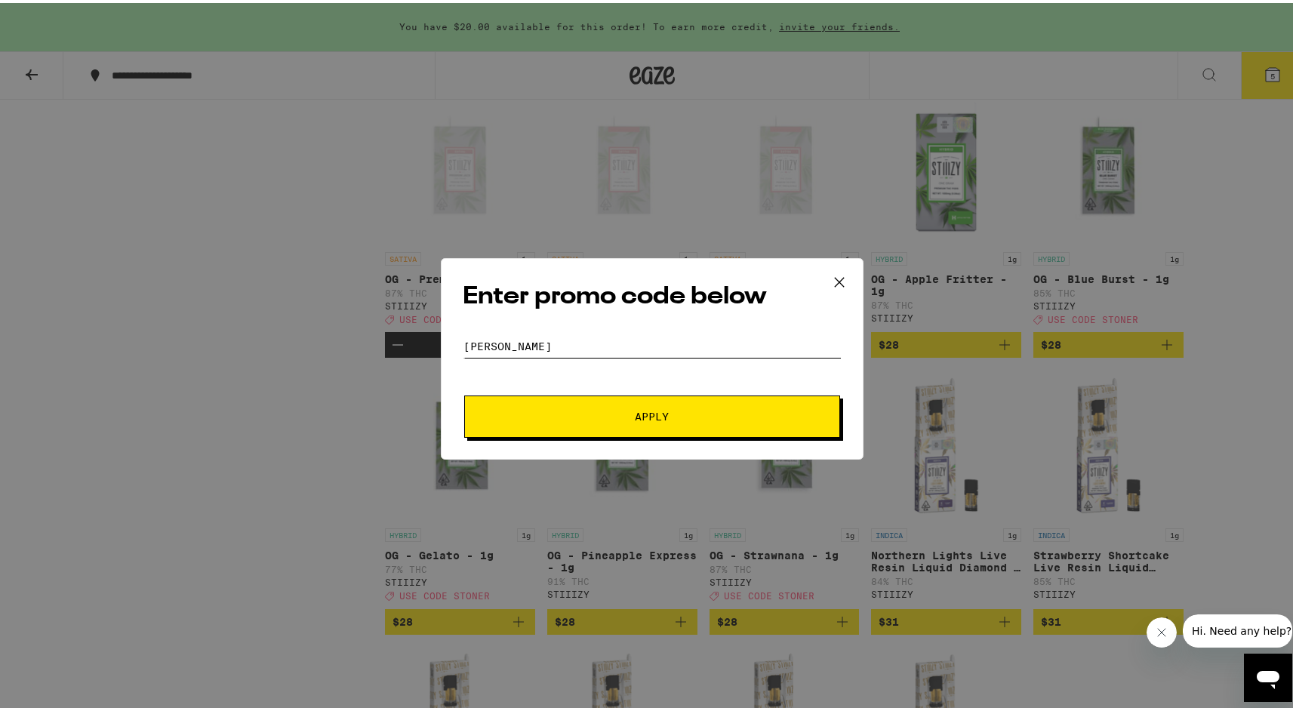
type input "[PERSON_NAME]"
click at [609, 401] on button "Apply" at bounding box center [652, 413] width 376 height 42
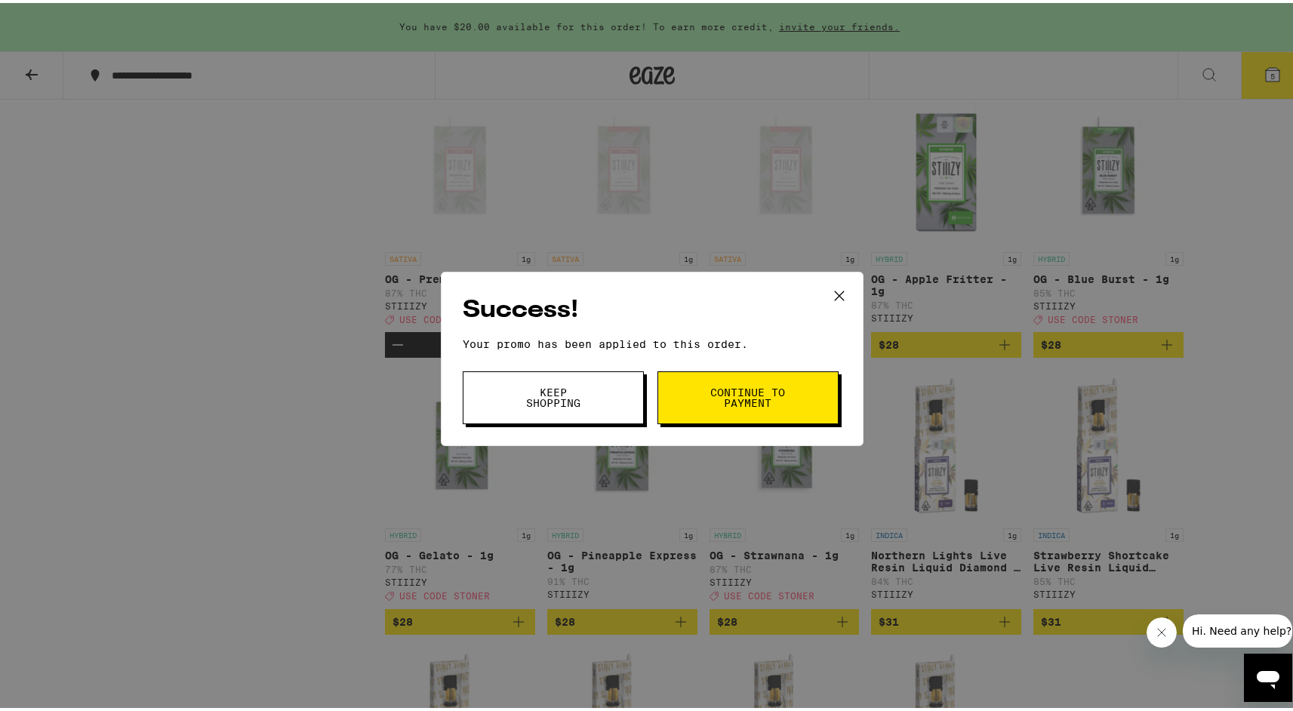
click at [695, 382] on button "Continue to payment" at bounding box center [747, 394] width 181 height 53
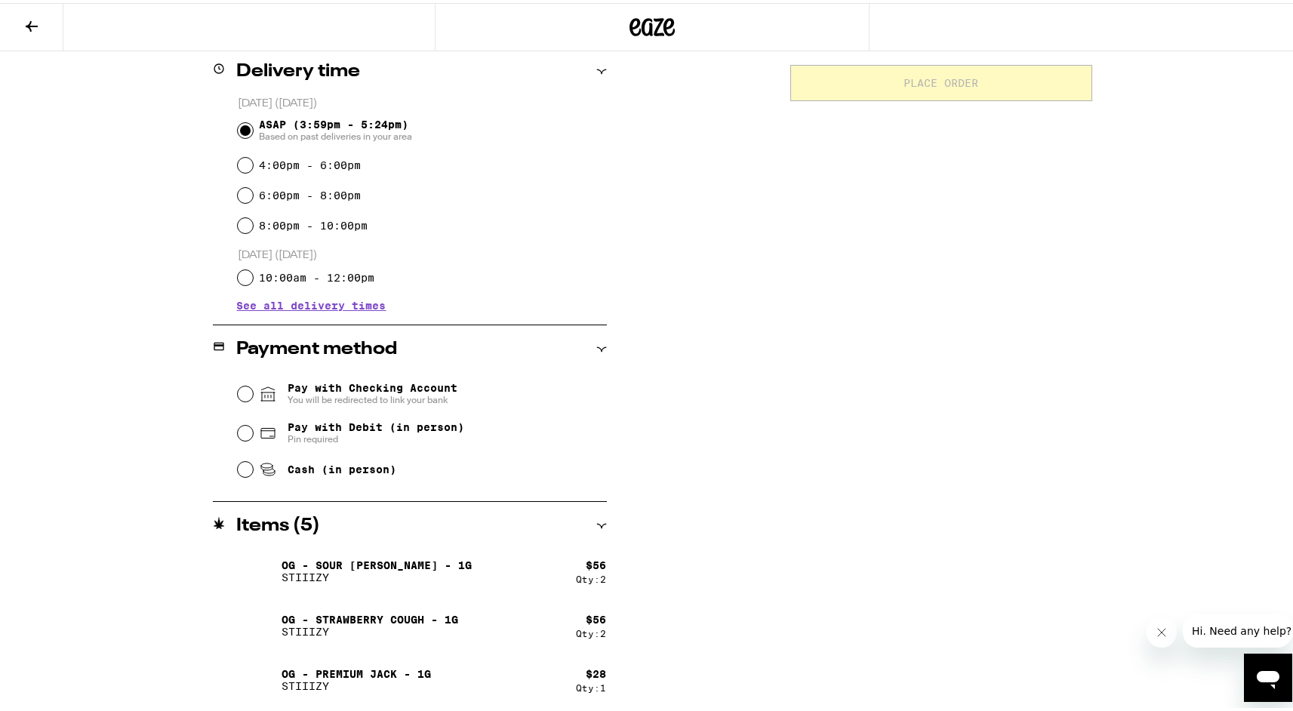
scroll to position [376, 0]
click at [245, 393] on input "Pay with Checking Account You will be redirected to link your bank" at bounding box center [245, 390] width 15 height 15
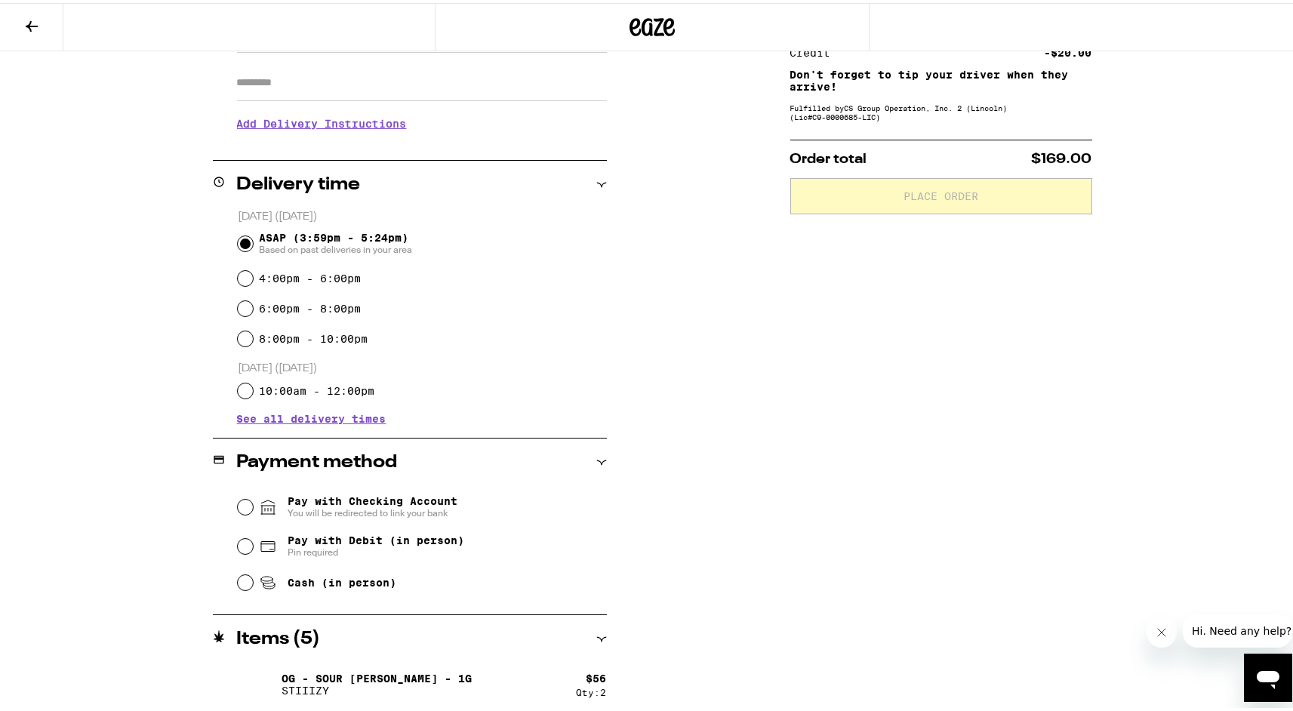
scroll to position [247, 0]
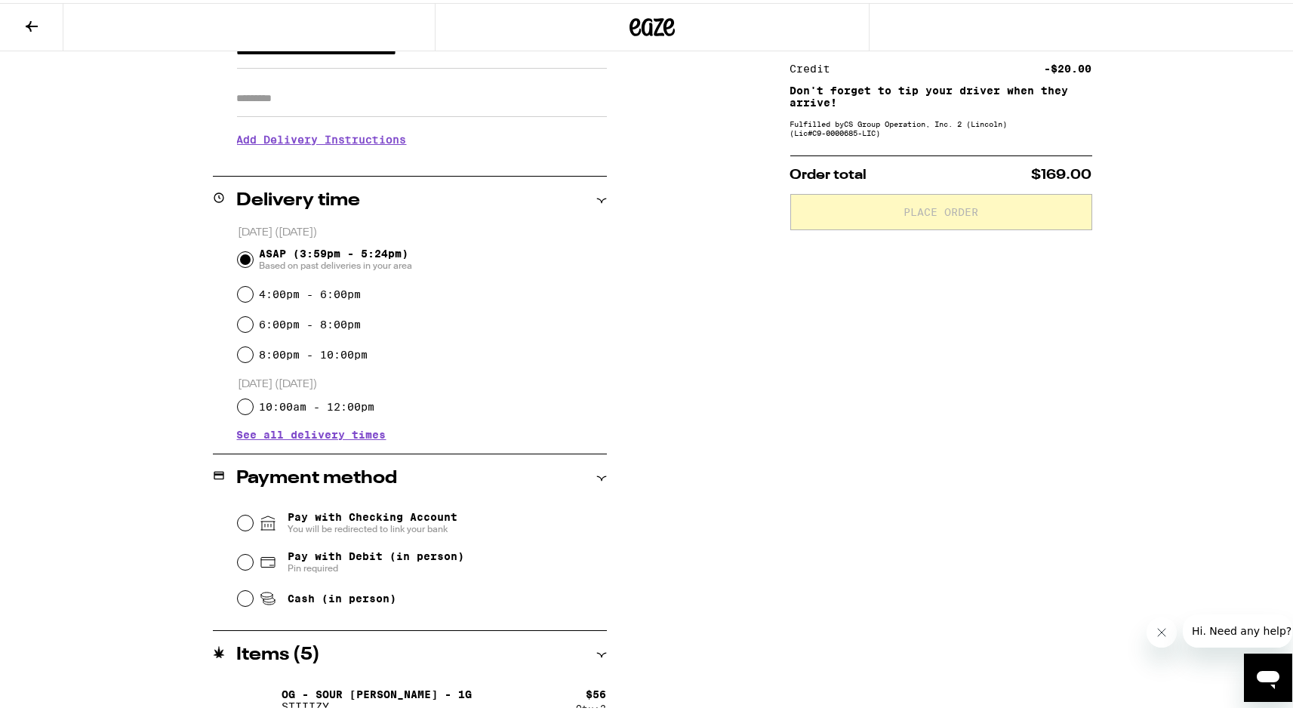
click at [245, 524] on input "Pay with Checking Account You will be redirected to link your bank" at bounding box center [245, 519] width 15 height 15
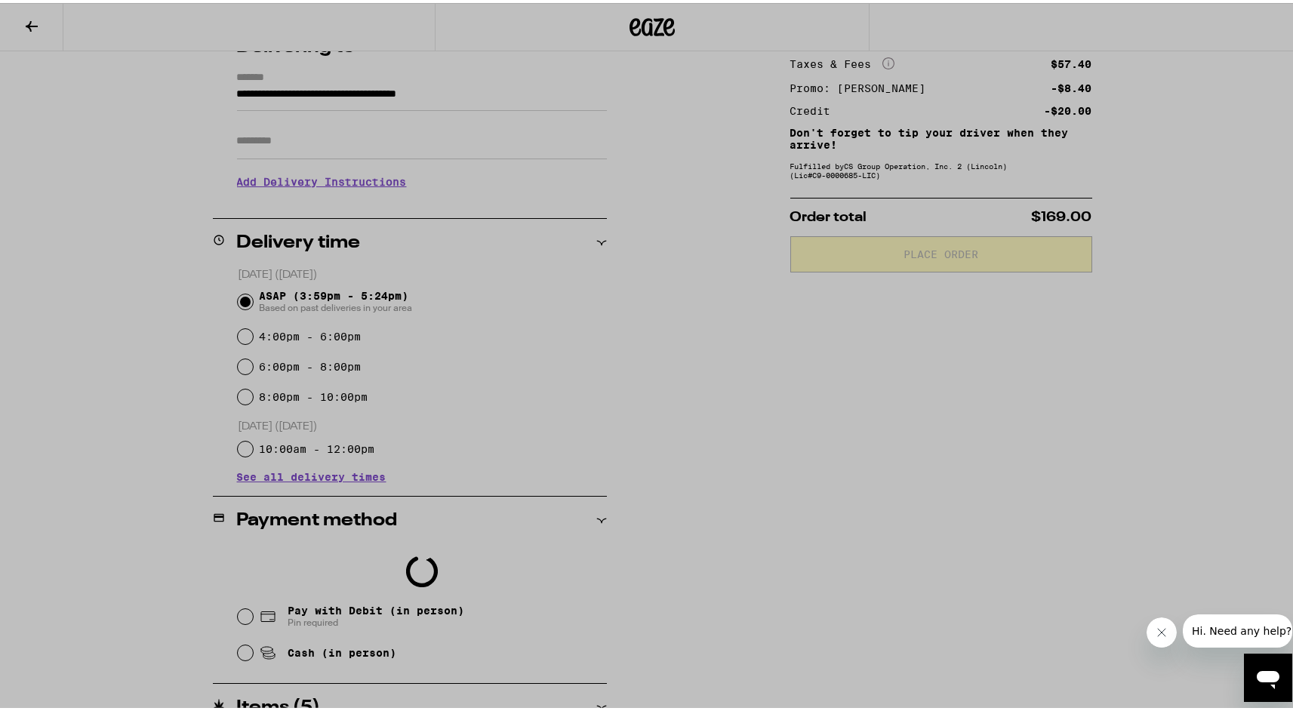
scroll to position [213, 0]
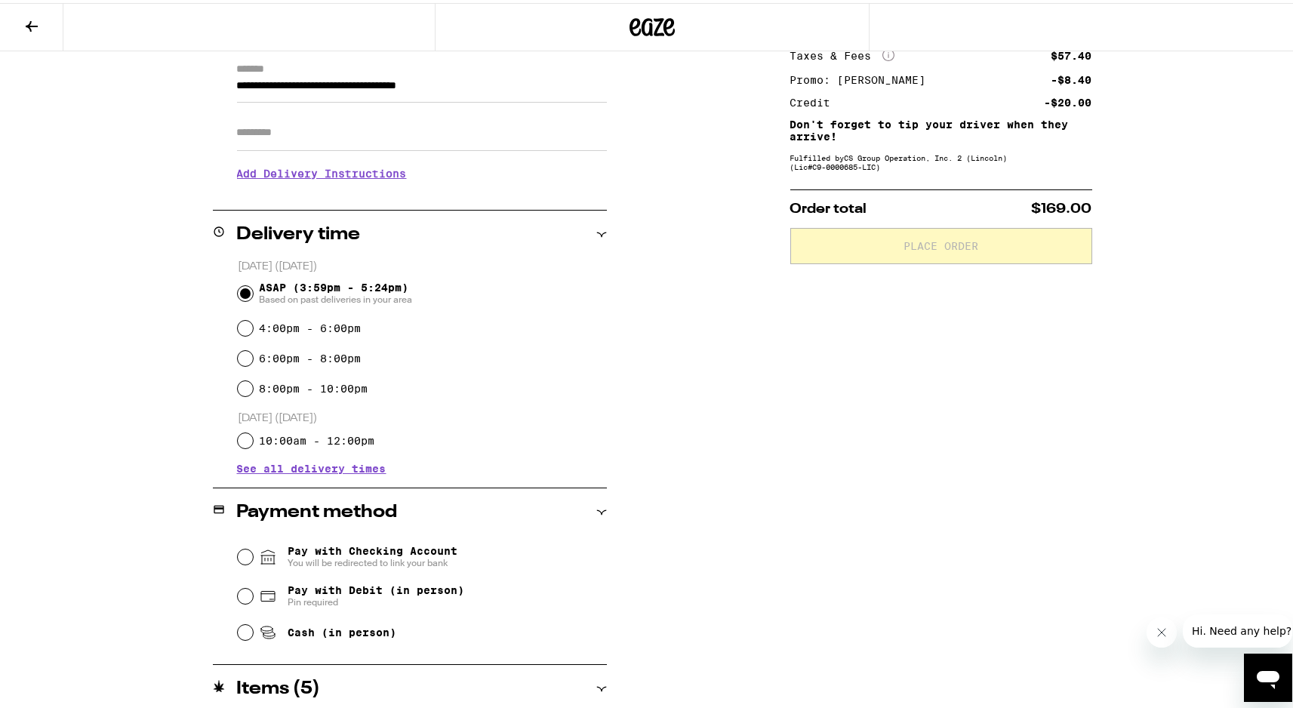
click at [395, 548] on span "Pay with Checking Account You will be redirected to link your bank" at bounding box center [373, 554] width 170 height 24
click at [253, 548] on input "Pay with Checking Account You will be redirected to link your bank" at bounding box center [245, 553] width 15 height 15
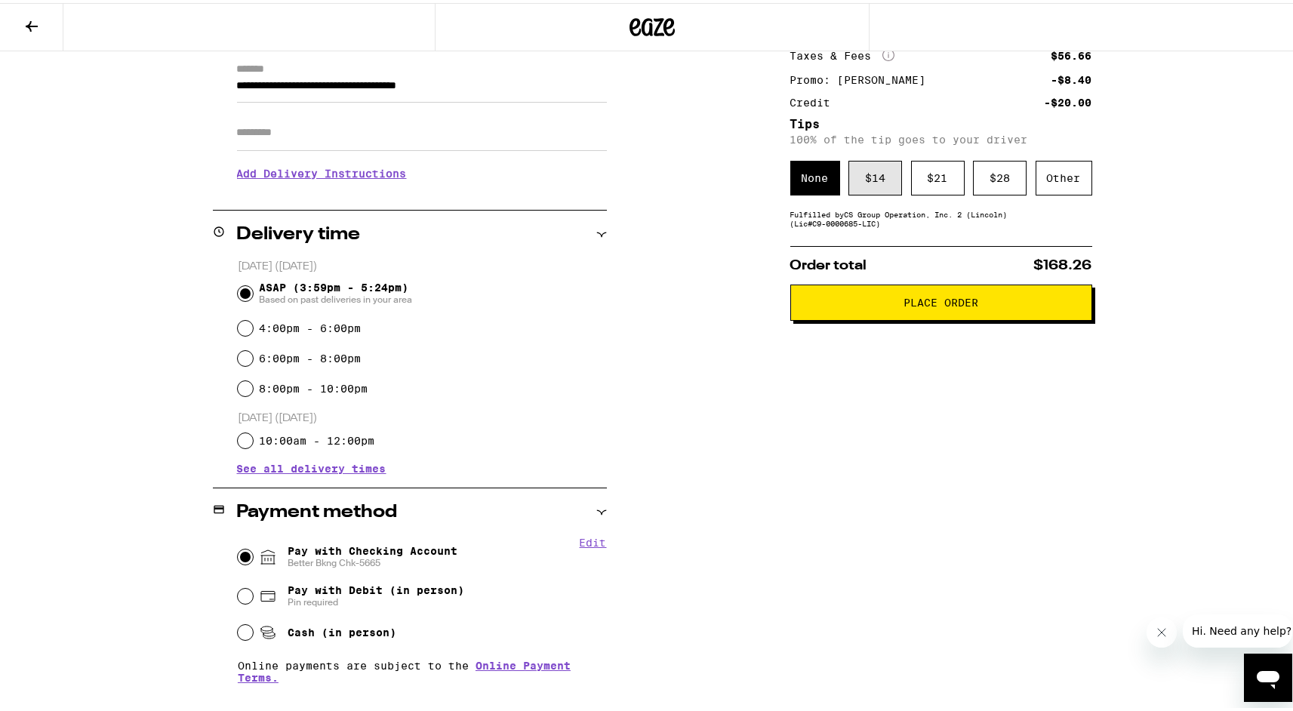
click at [866, 178] on div "$ 14" at bounding box center [875, 175] width 54 height 35
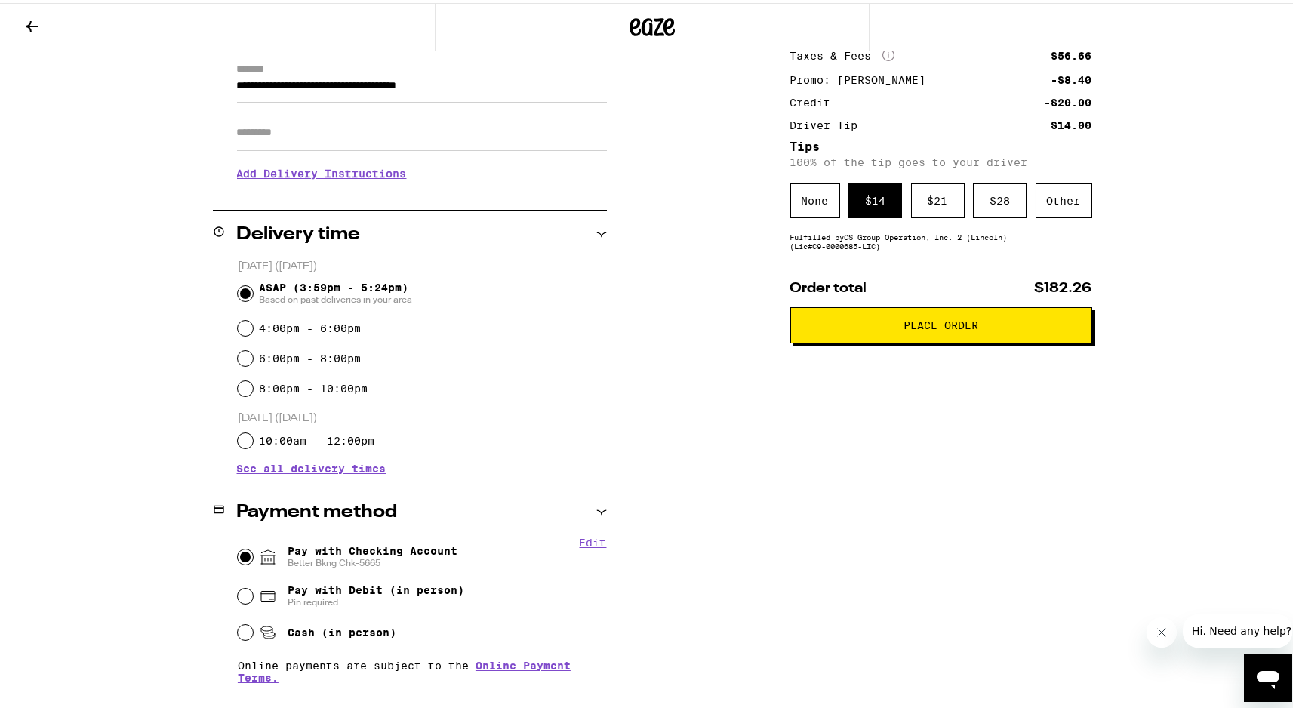
click at [300, 133] on input "Apt/Suite" at bounding box center [422, 130] width 370 height 36
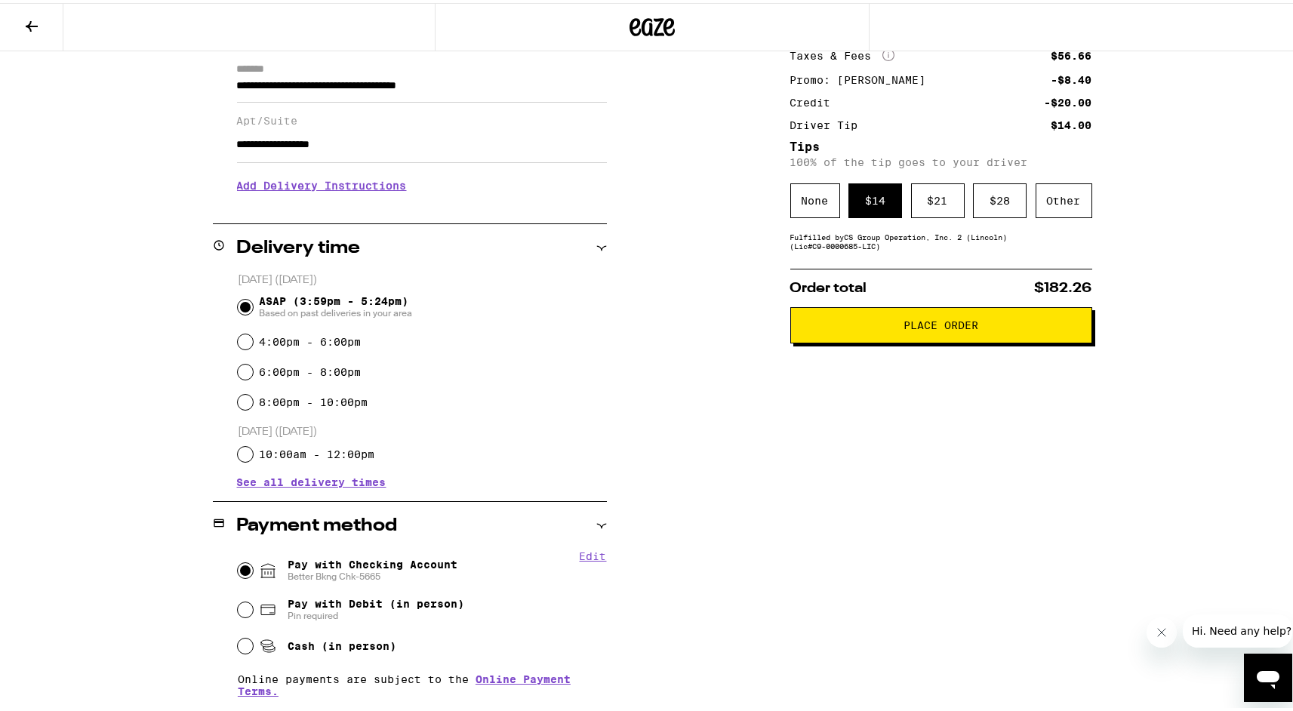
type input "**********"
click at [287, 192] on h3 "Add Delivery Instructions" at bounding box center [422, 182] width 370 height 35
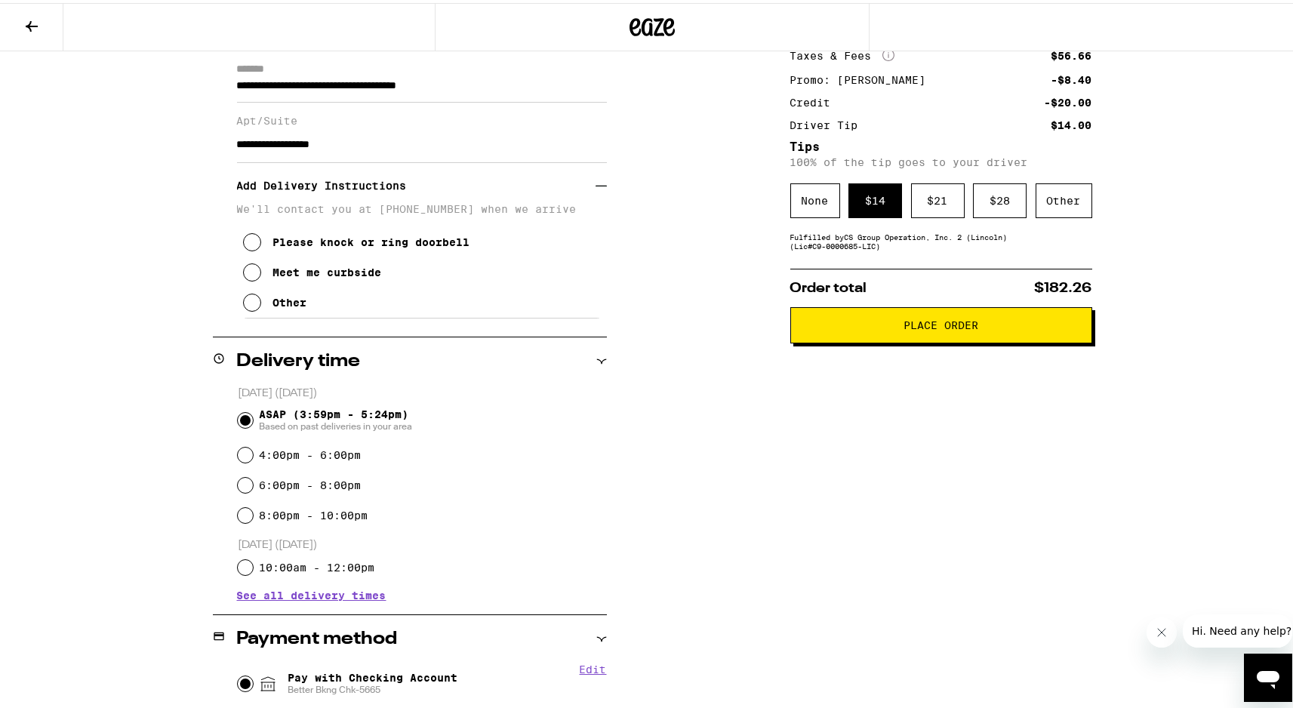
click at [249, 278] on icon at bounding box center [252, 269] width 18 height 18
click at [903, 328] on span "Place Order" at bounding box center [940, 322] width 75 height 11
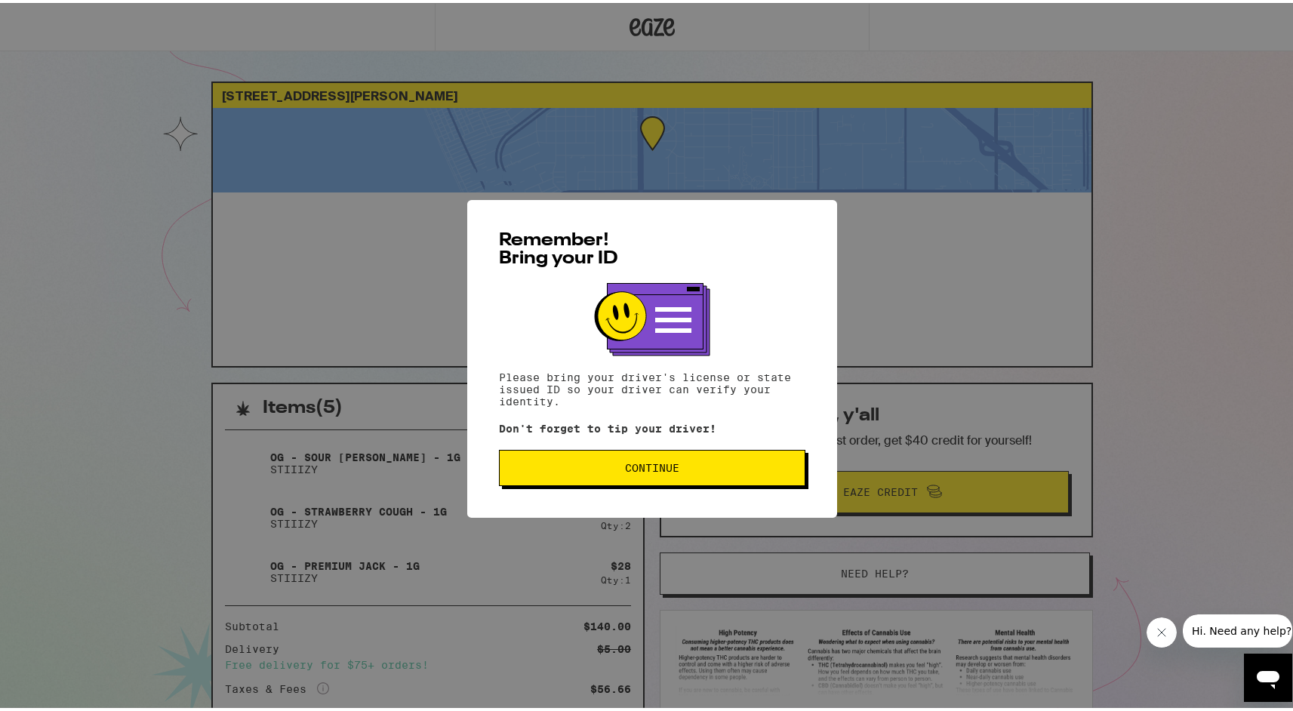
click at [677, 474] on button "Continue" at bounding box center [652, 465] width 306 height 36
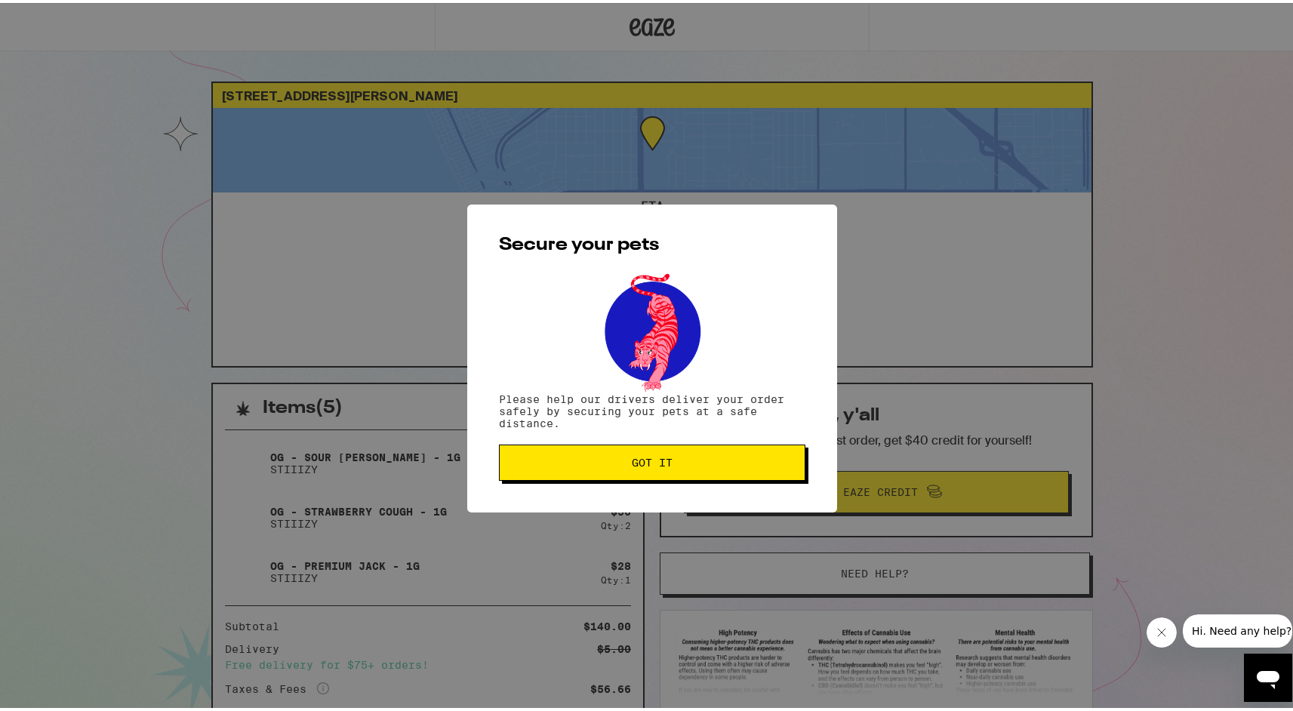
click at [677, 463] on span "Got it" at bounding box center [652, 459] width 281 height 11
